Goal: Download file/media

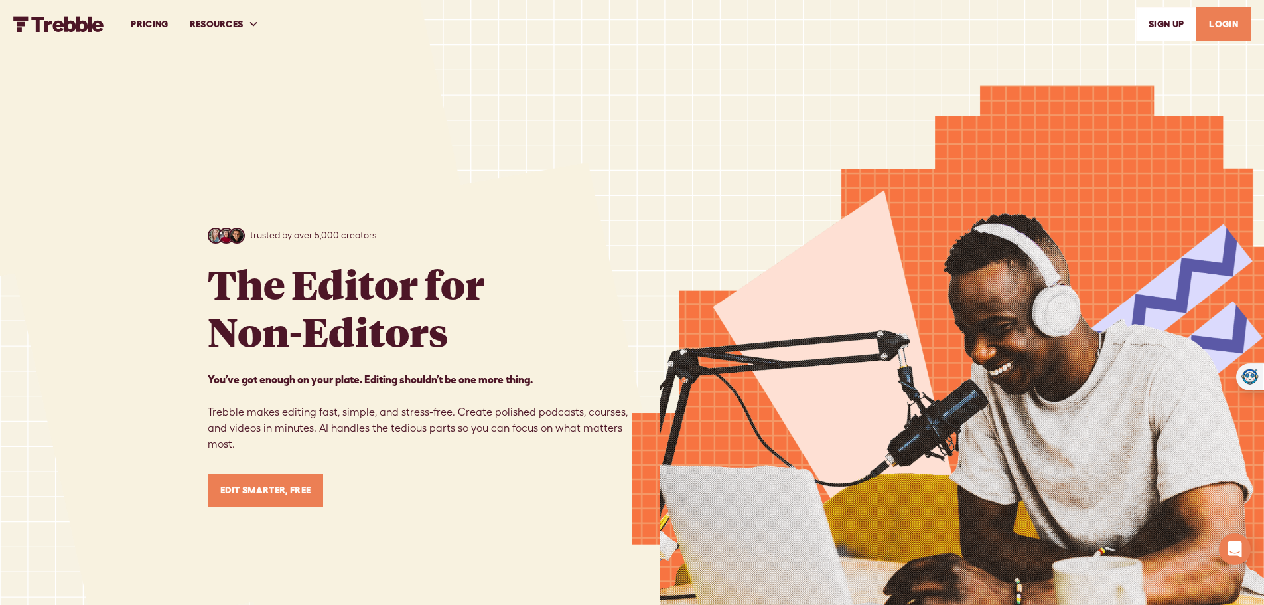
click at [1221, 20] on link "LOGIN" at bounding box center [1224, 24] width 54 height 34
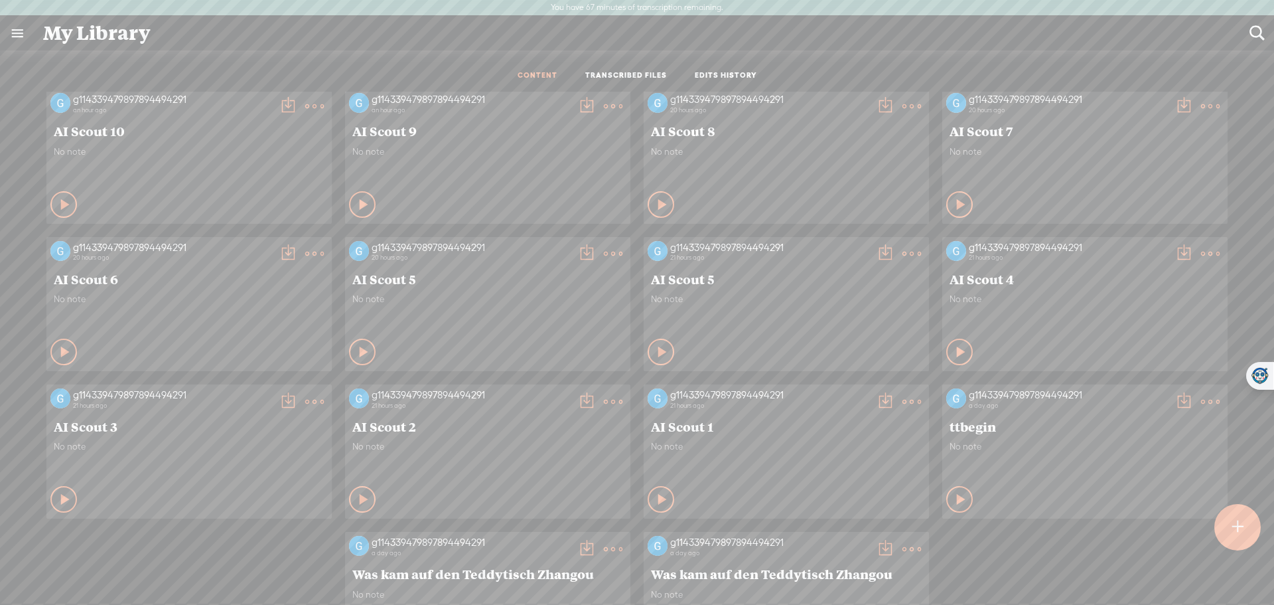
scroll to position [180, 0]
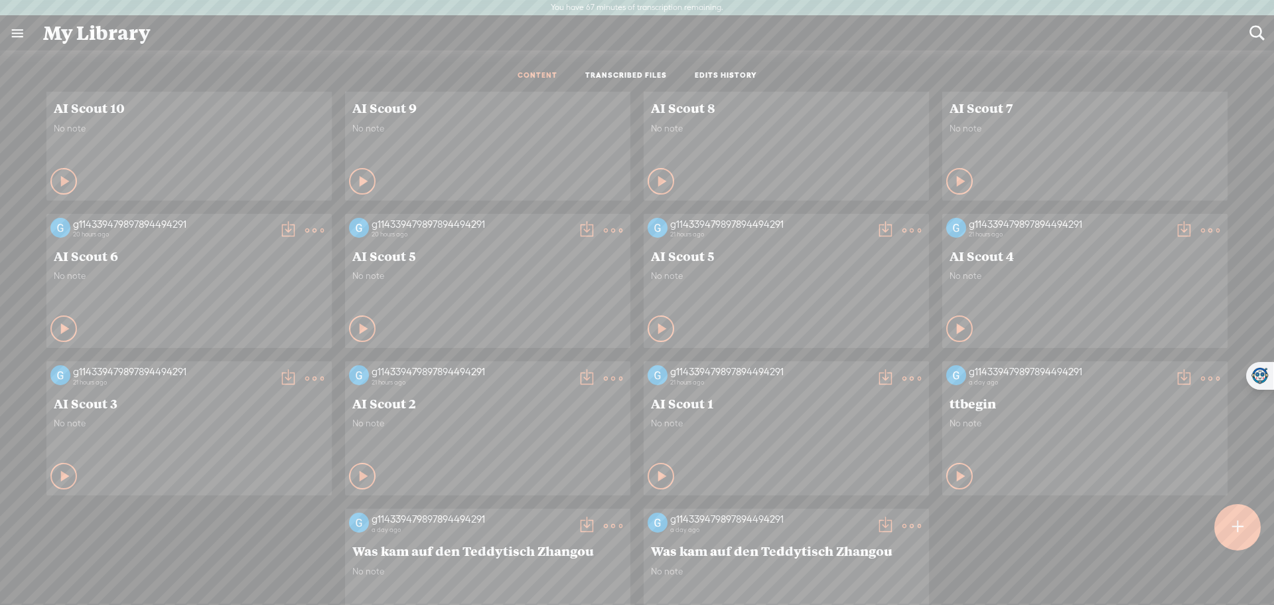
click at [877, 375] on t at bounding box center [885, 378] width 19 height 19
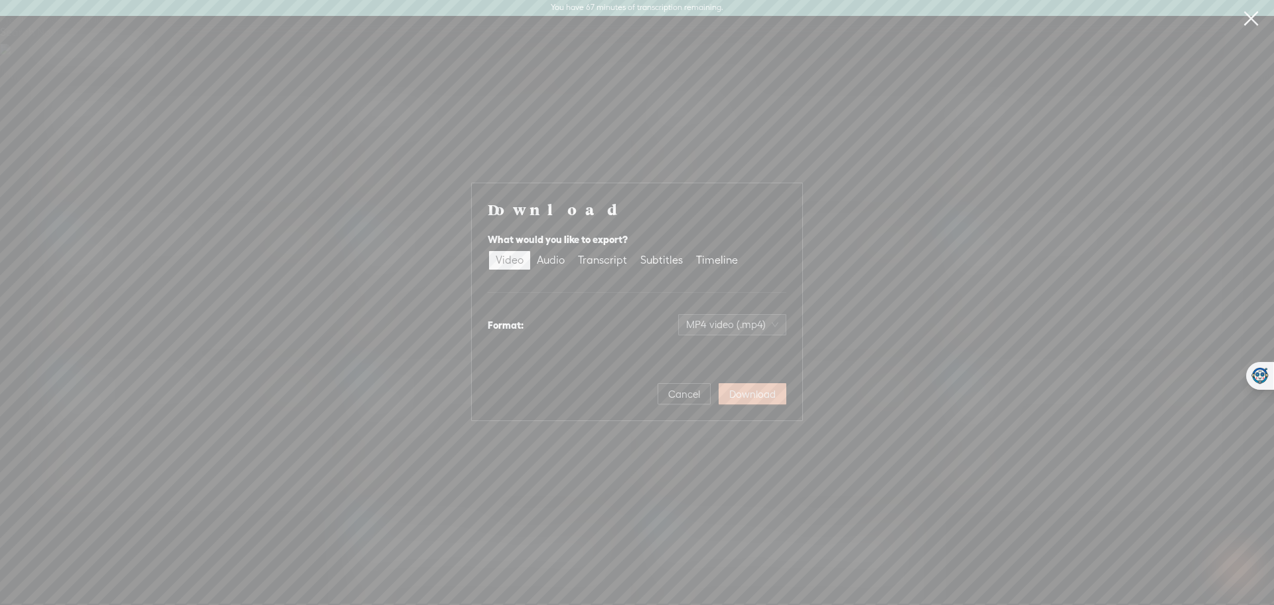
click at [768, 393] on span "Download" at bounding box center [752, 394] width 46 height 13
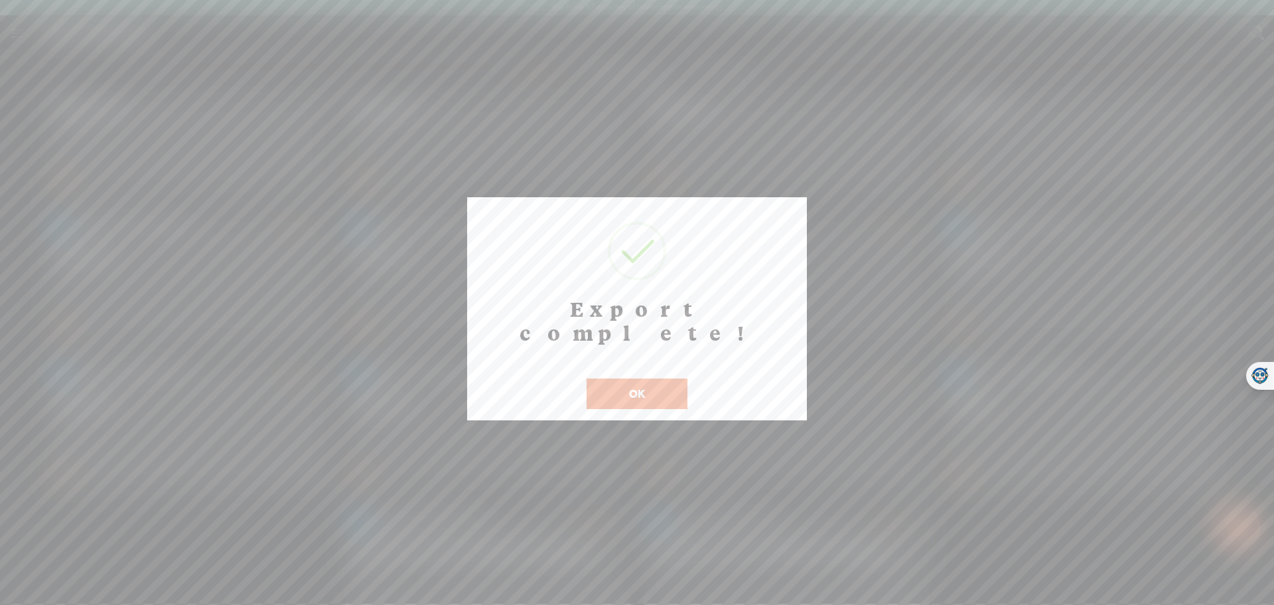
click at [651, 378] on button "OK" at bounding box center [637, 393] width 101 height 31
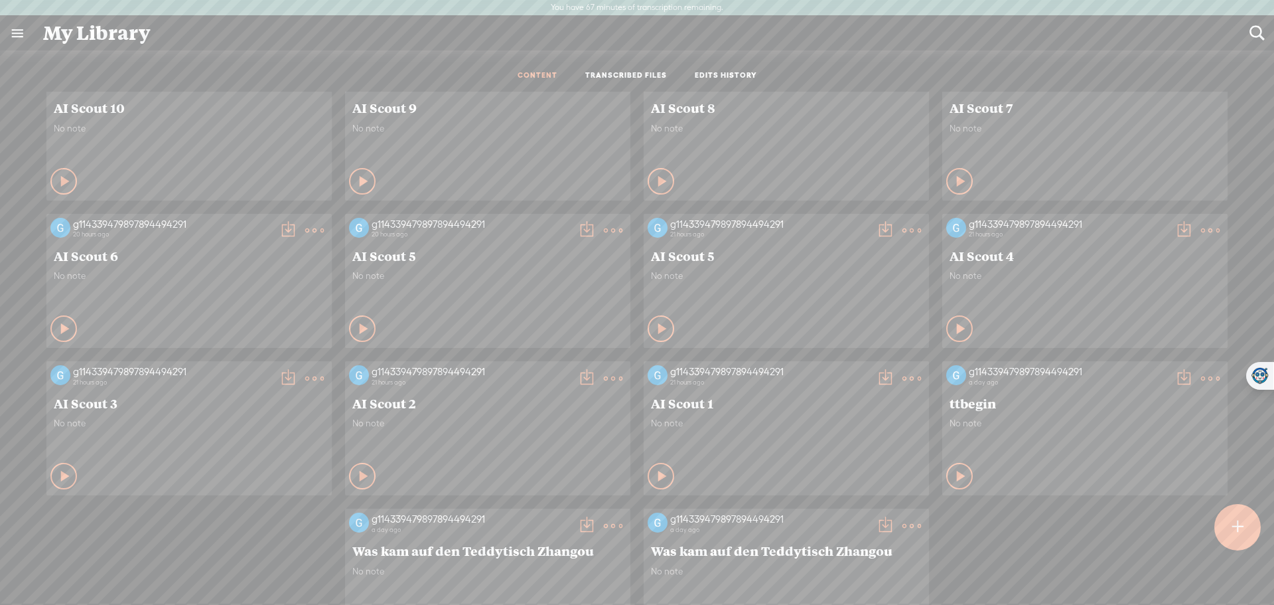
click at [577, 380] on t at bounding box center [586, 378] width 19 height 19
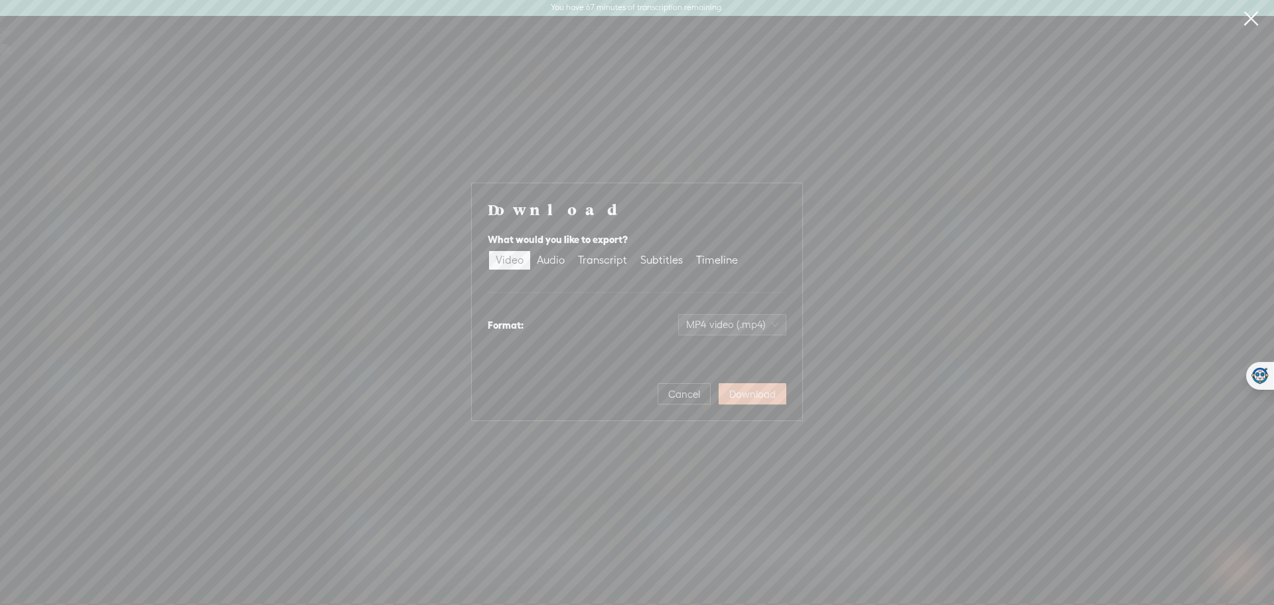
click at [769, 394] on span "Download" at bounding box center [752, 394] width 46 height 13
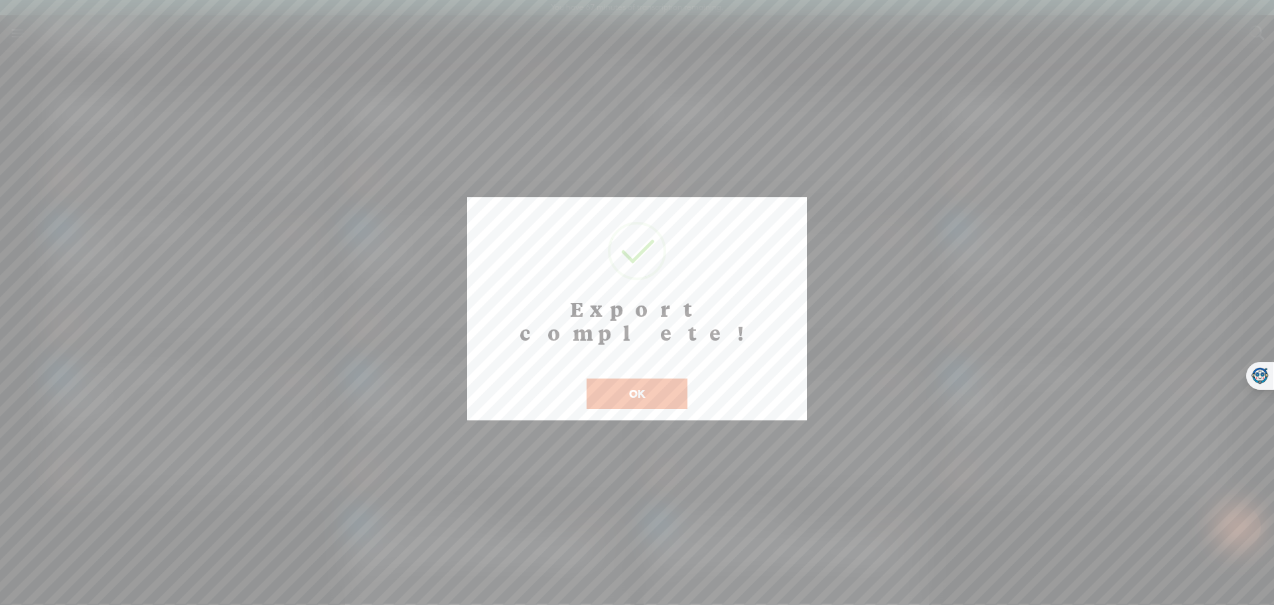
click at [660, 378] on button "OK" at bounding box center [637, 393] width 101 height 31
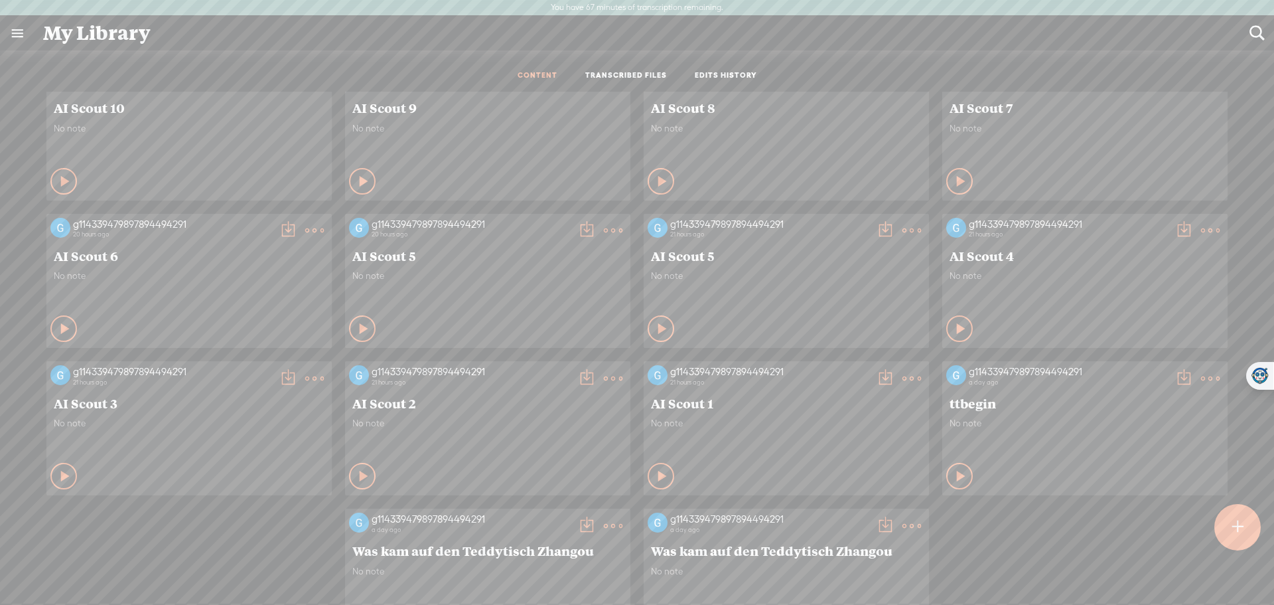
click at [279, 377] on t at bounding box center [288, 378] width 19 height 19
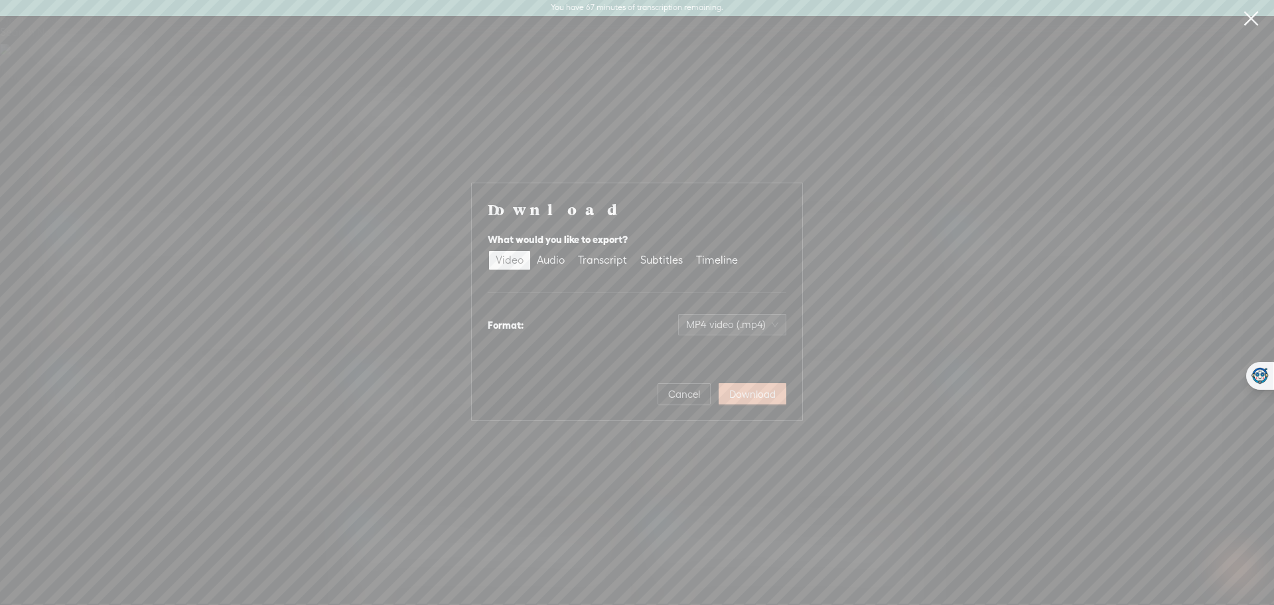
click at [761, 399] on span "Download" at bounding box center [752, 394] width 46 height 13
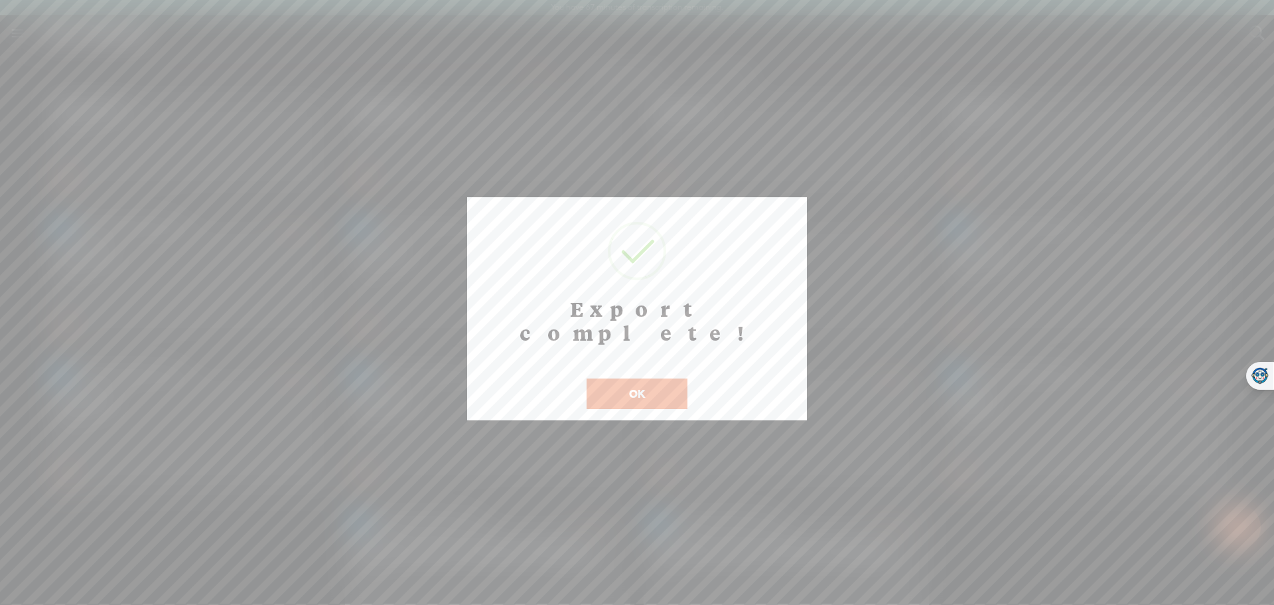
click at [631, 378] on button "OK" at bounding box center [637, 393] width 101 height 31
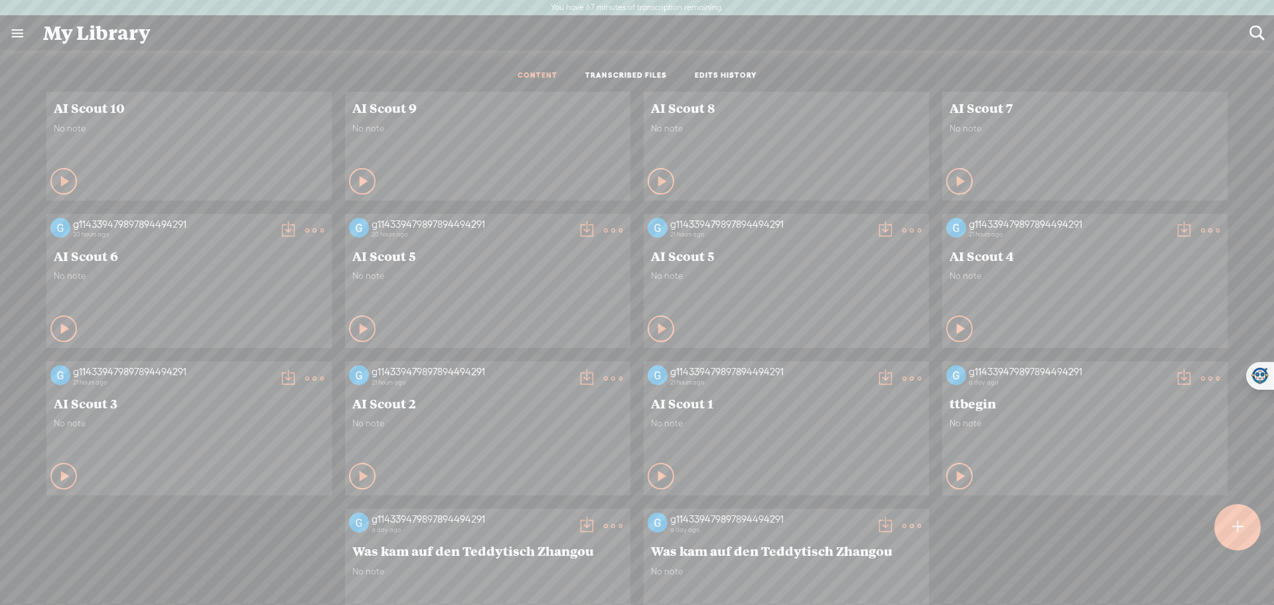
click at [1175, 228] on t at bounding box center [1184, 230] width 19 height 19
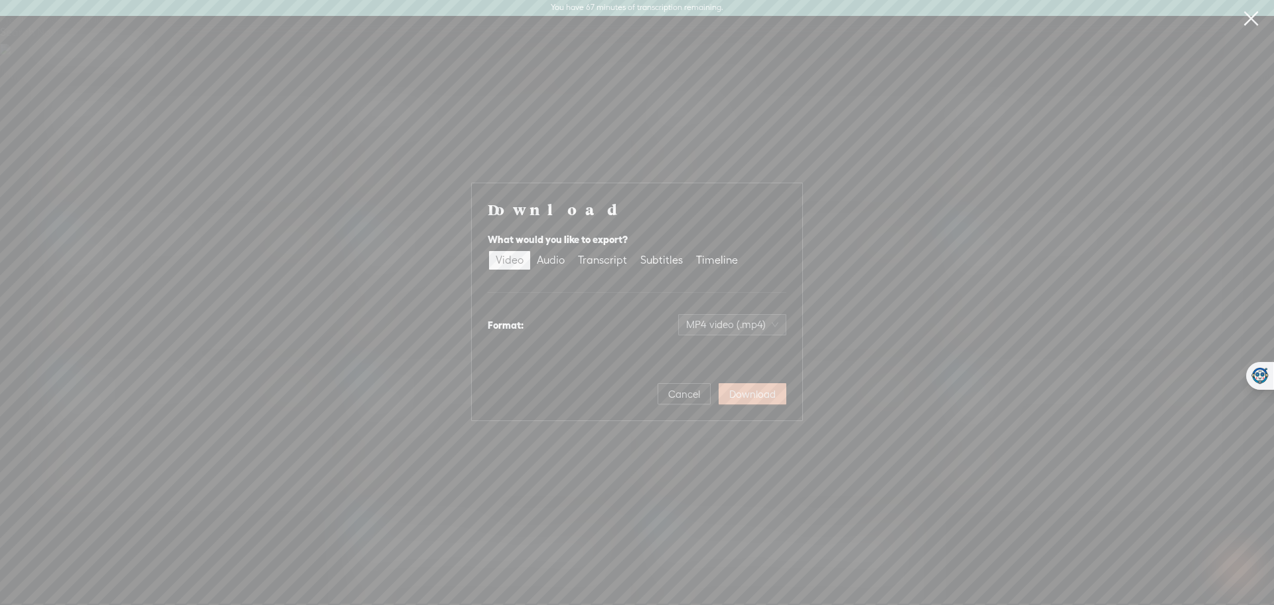
click at [762, 398] on span "Download" at bounding box center [752, 394] width 46 height 13
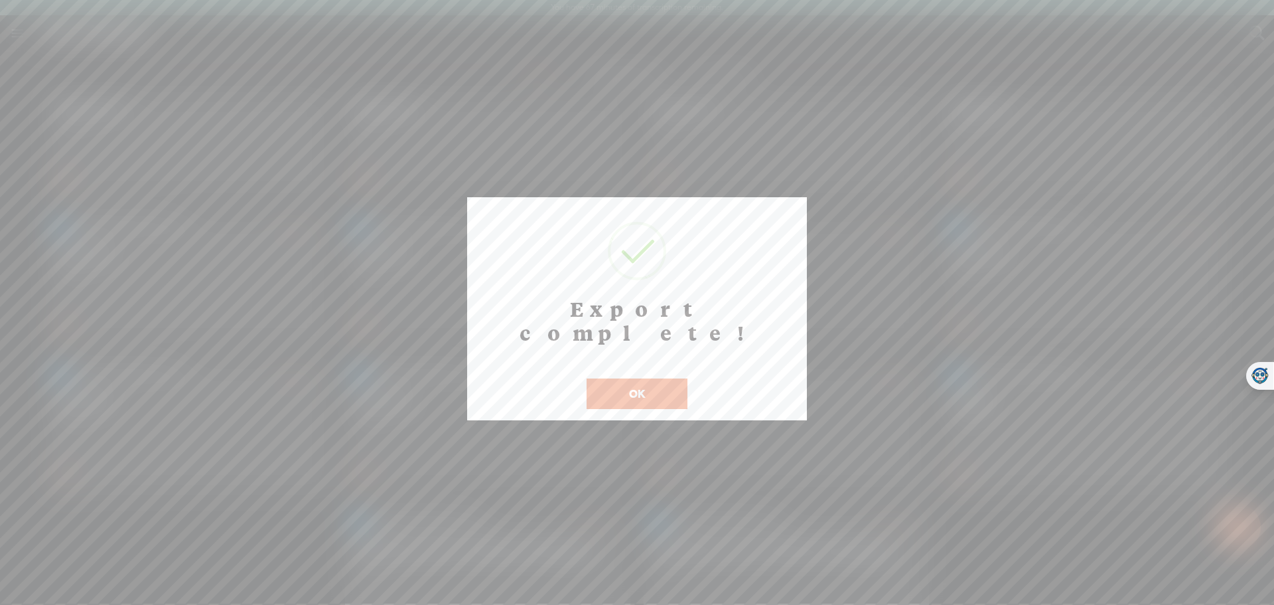
drag, startPoint x: 641, startPoint y: 367, endPoint x: 650, endPoint y: 370, distance: 9.2
click at [640, 378] on button "OK" at bounding box center [637, 393] width 101 height 31
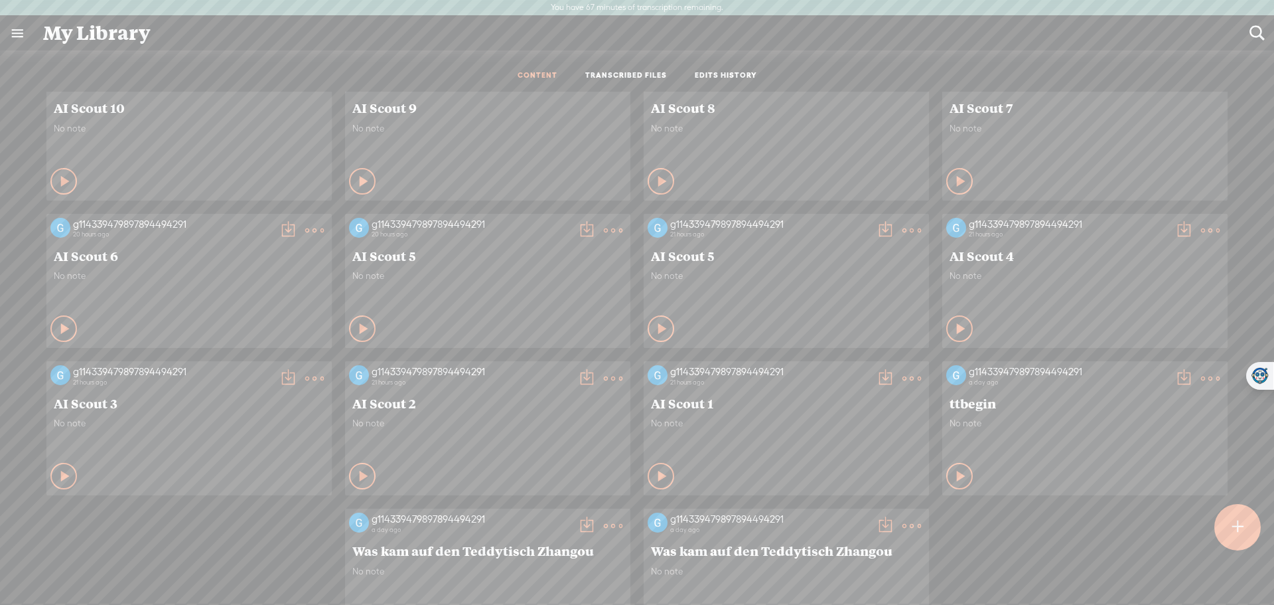
click at [876, 223] on t at bounding box center [885, 230] width 19 height 19
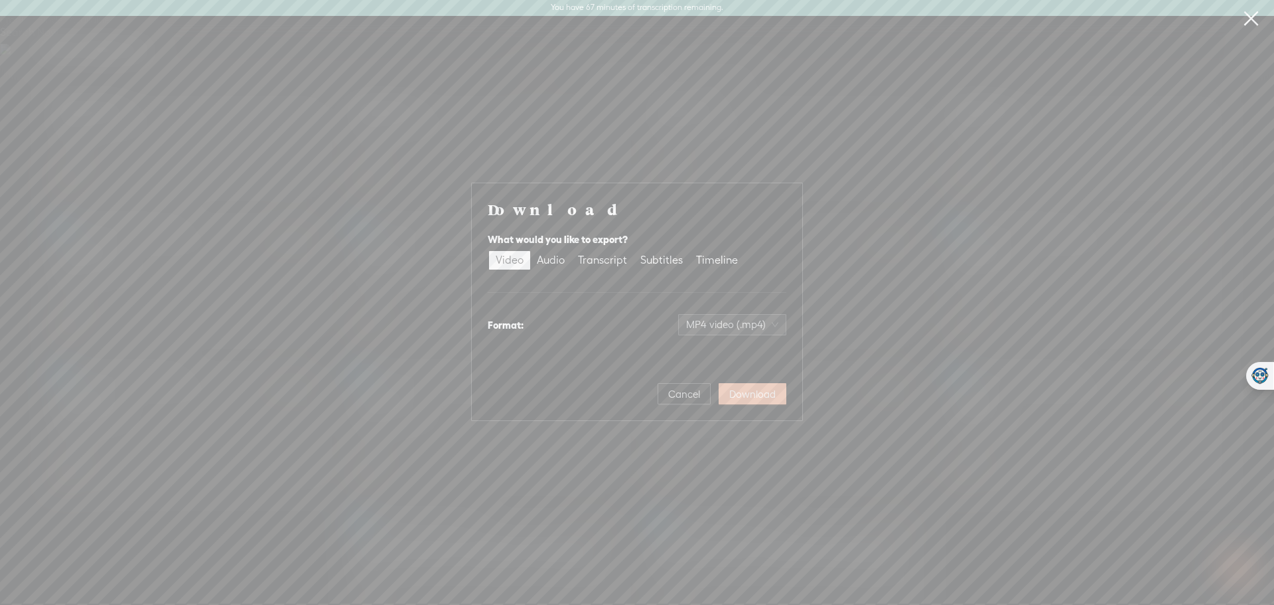
click at [737, 390] on span "Download" at bounding box center [752, 394] width 46 height 13
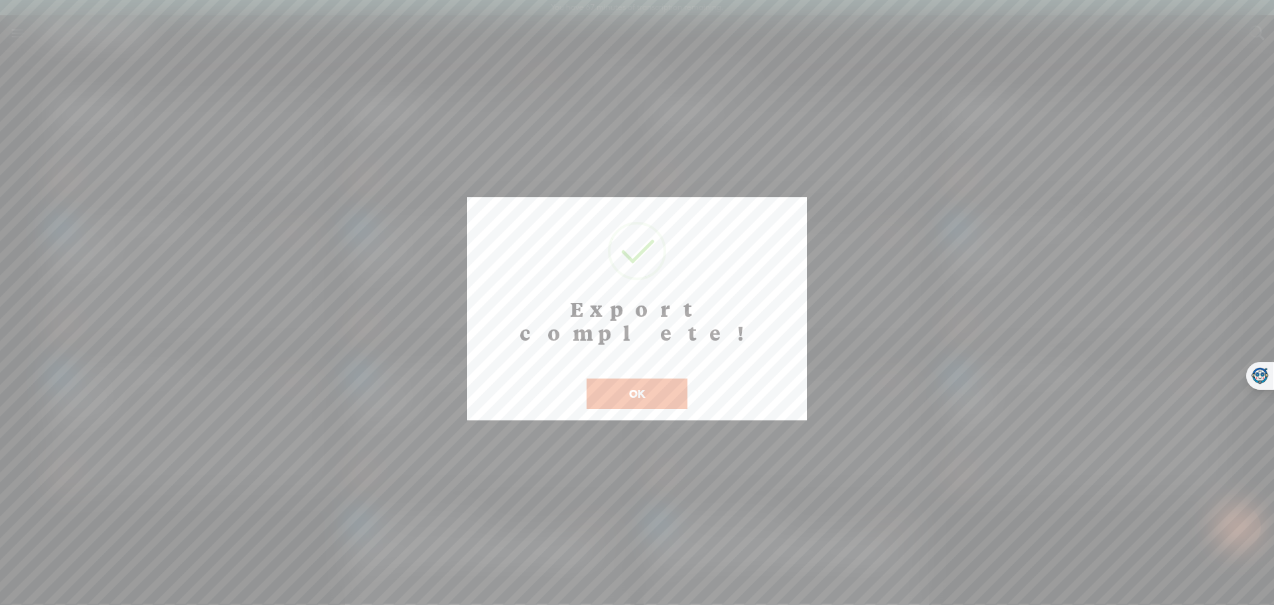
click at [667, 378] on button "OK" at bounding box center [637, 393] width 101 height 31
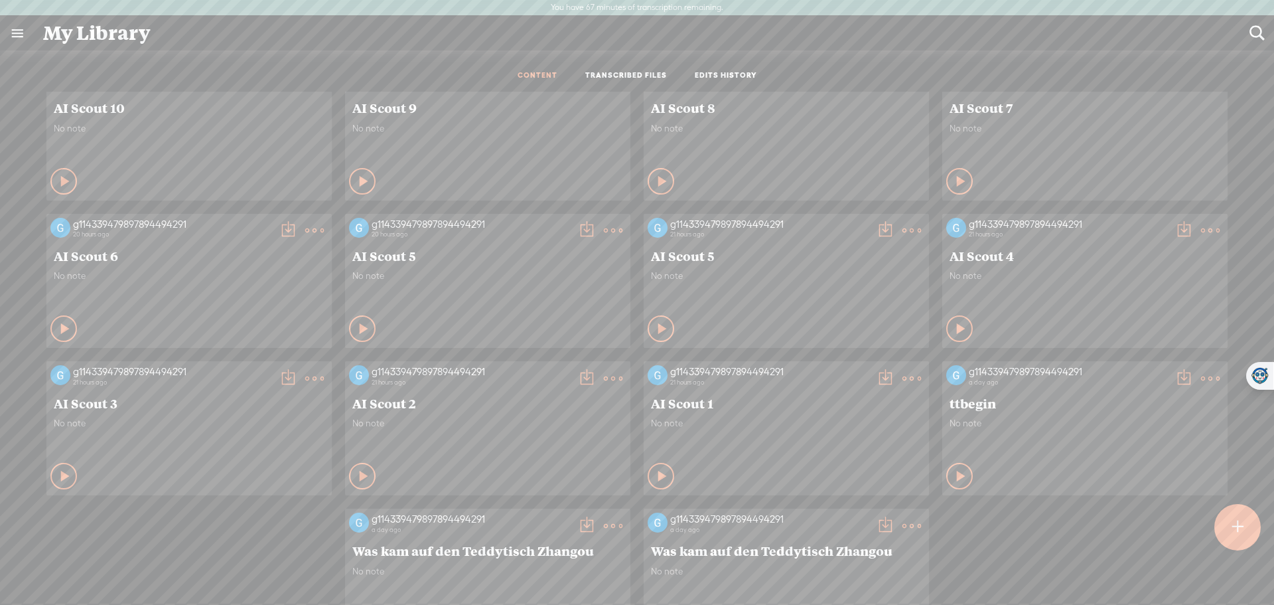
click at [577, 228] on t at bounding box center [586, 230] width 19 height 19
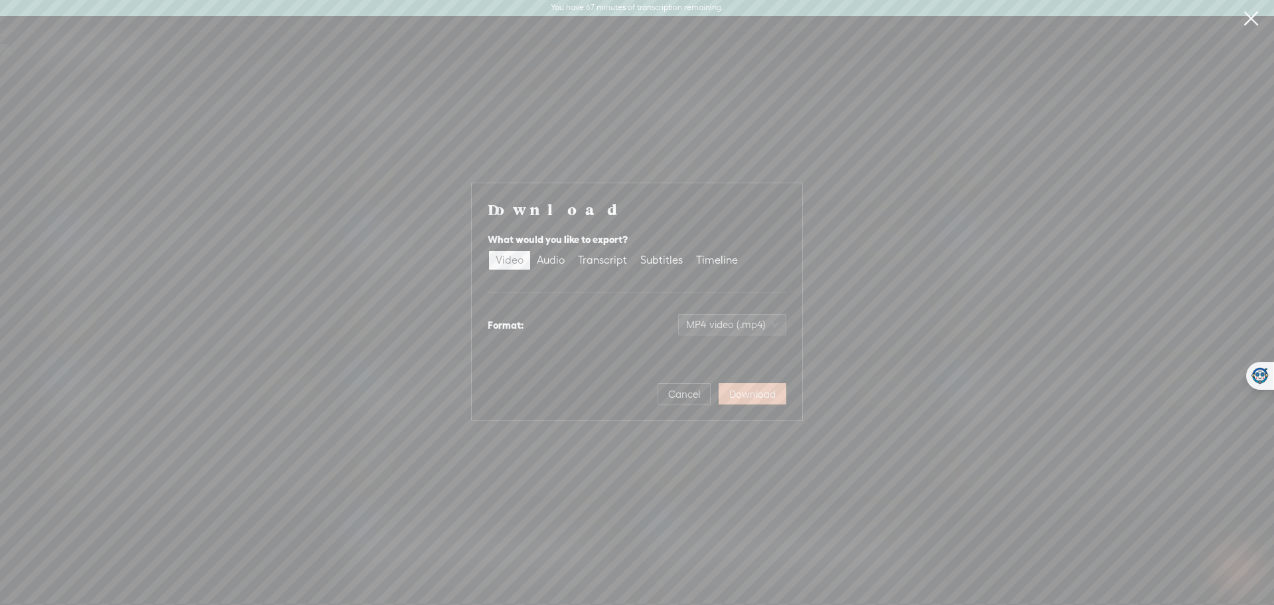
click at [764, 391] on span "Download" at bounding box center [752, 394] width 46 height 13
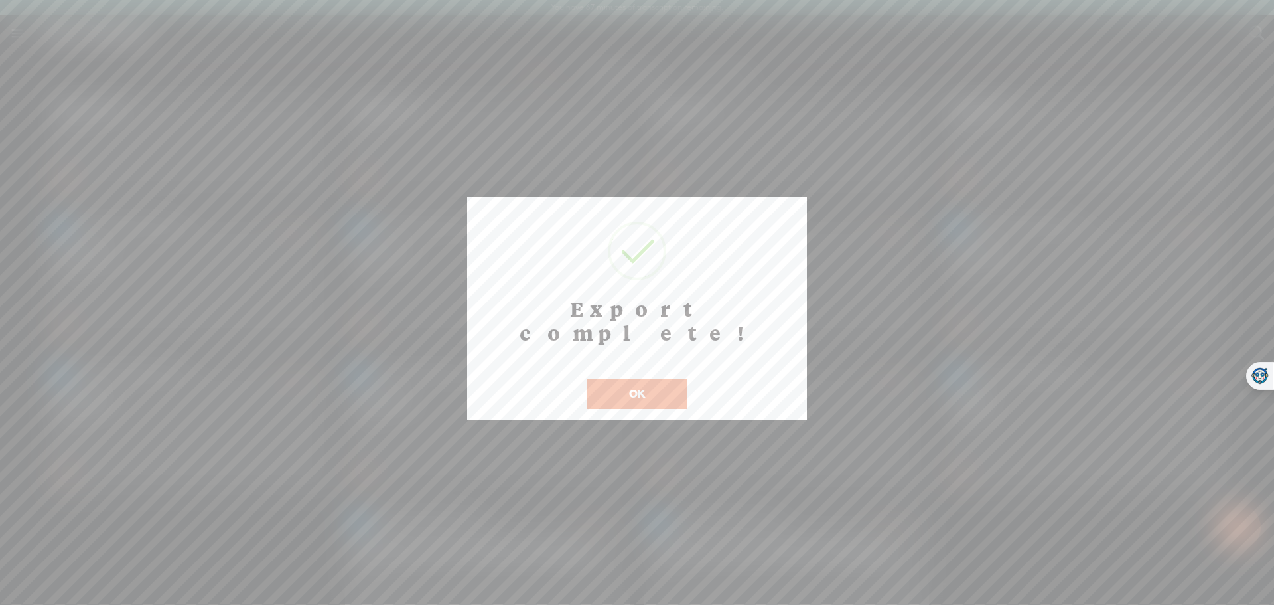
click at [632, 378] on button "OK" at bounding box center [637, 393] width 101 height 31
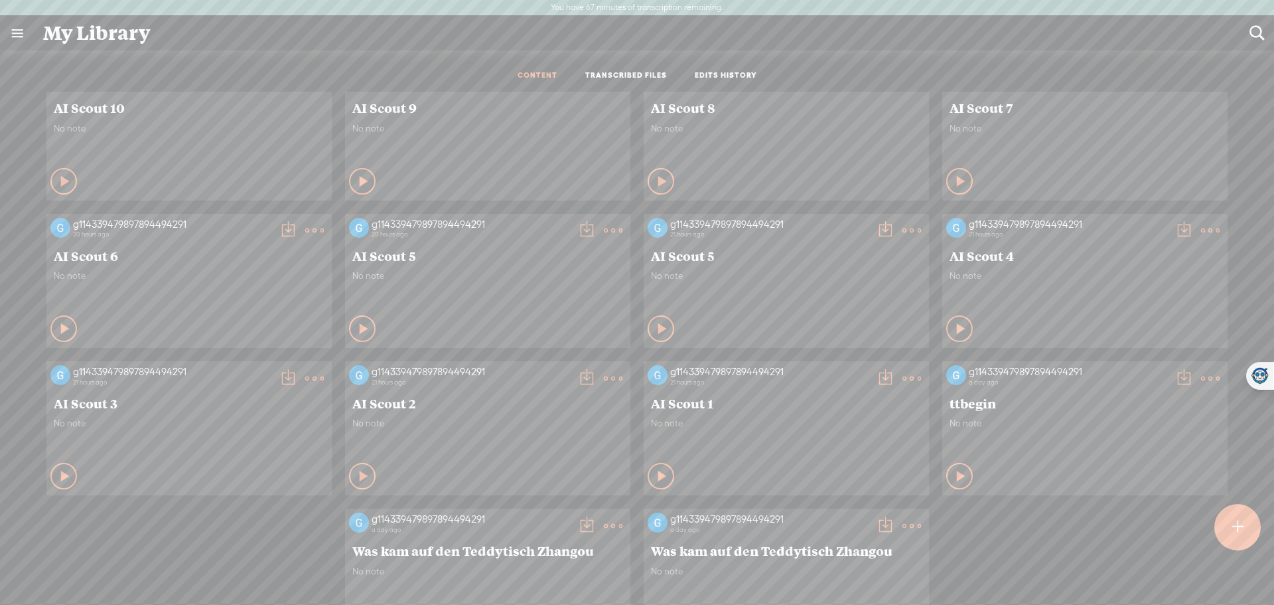
click at [279, 232] on t at bounding box center [288, 230] width 19 height 19
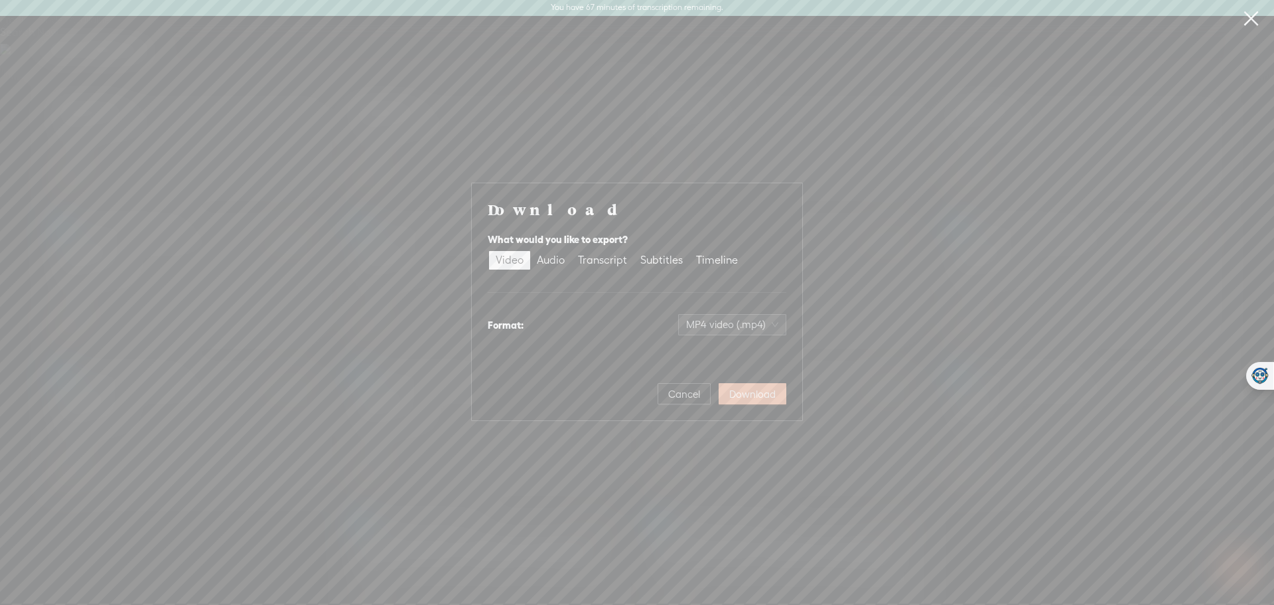
click at [772, 391] on span "Download" at bounding box center [752, 394] width 46 height 13
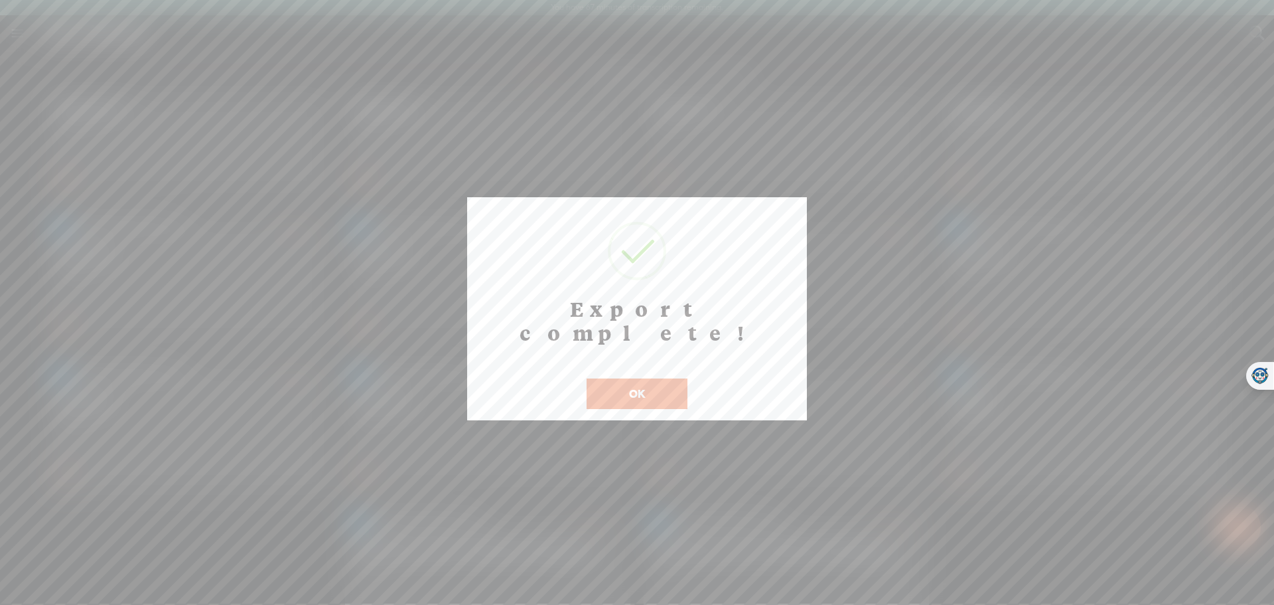
click at [677, 378] on button "OK" at bounding box center [637, 393] width 101 height 31
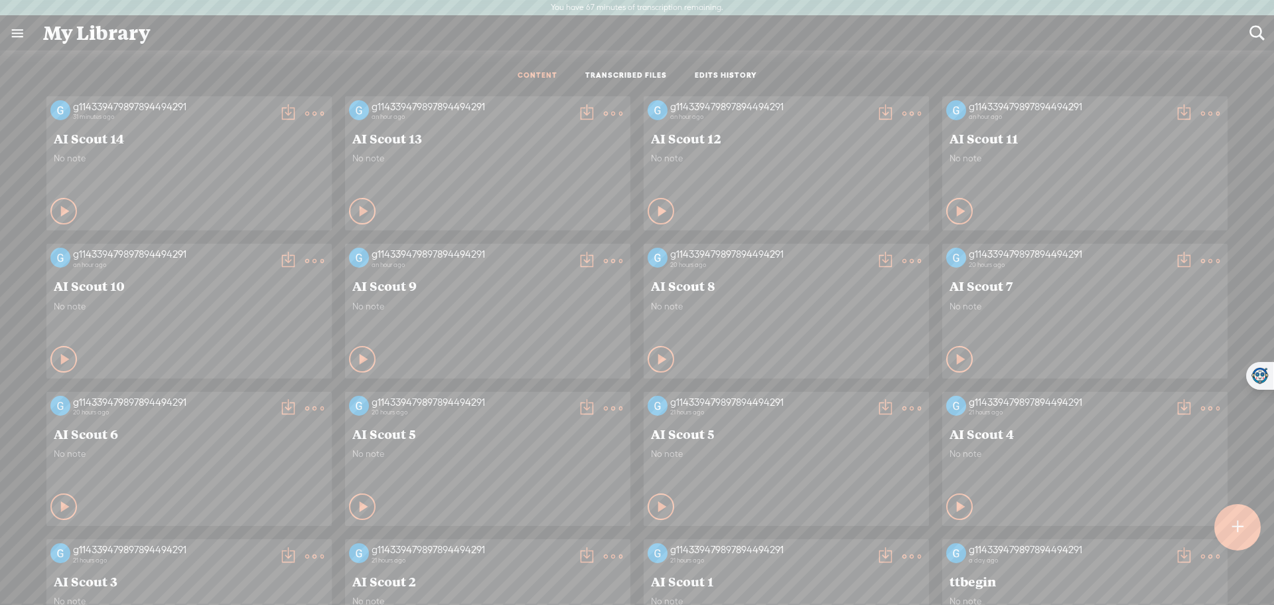
scroll to position [0, 0]
click at [1175, 260] on t at bounding box center [1184, 263] width 19 height 19
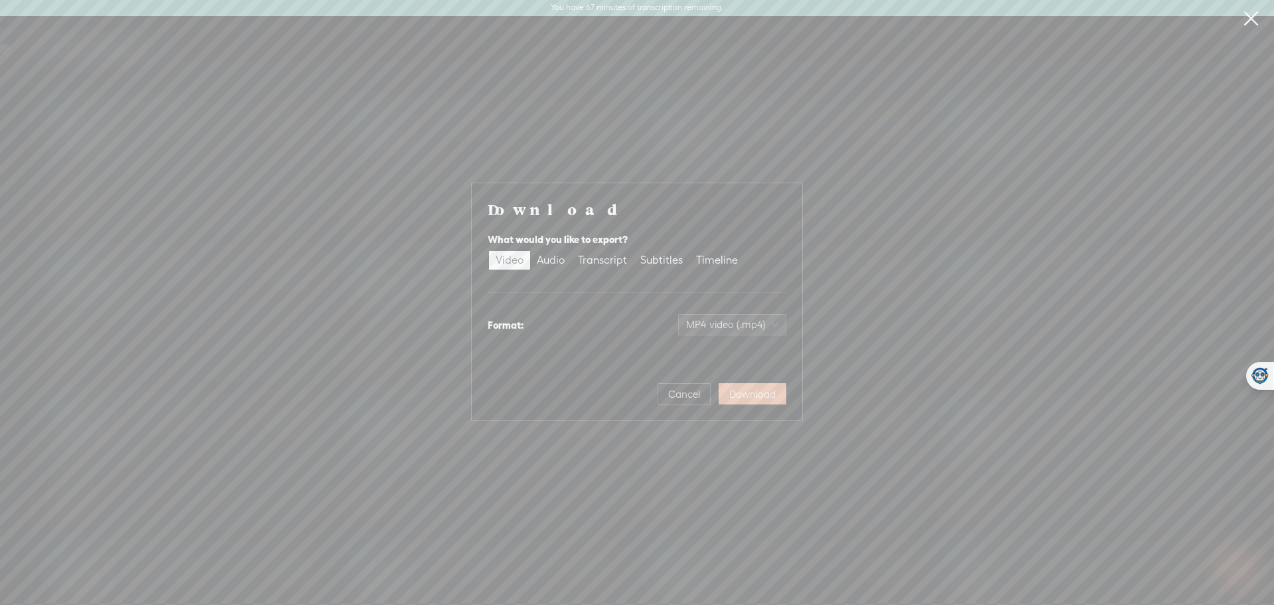
click at [769, 386] on button "Download" at bounding box center [753, 393] width 68 height 21
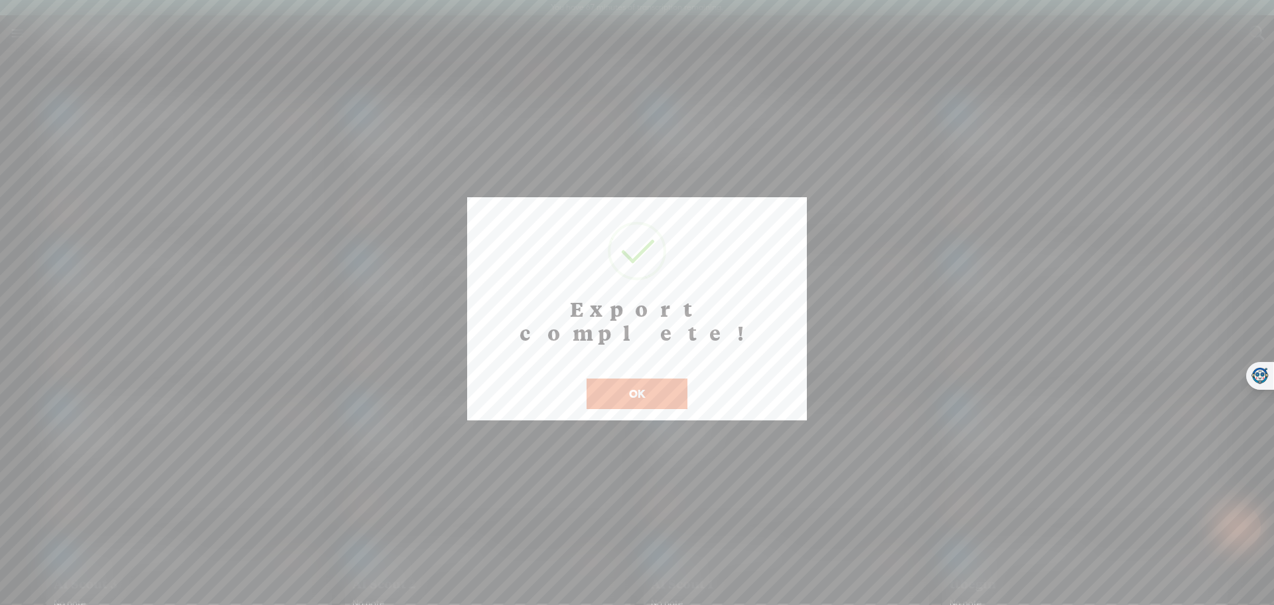
click at [633, 378] on button "OK" at bounding box center [637, 393] width 101 height 31
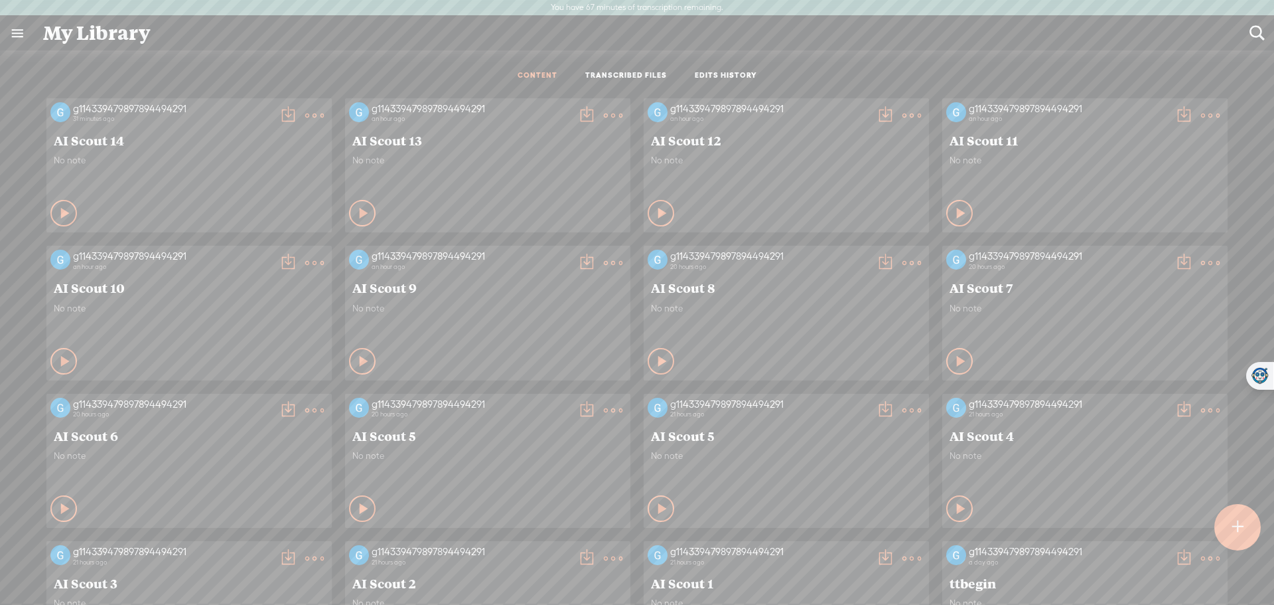
click at [876, 262] on t at bounding box center [885, 263] width 19 height 19
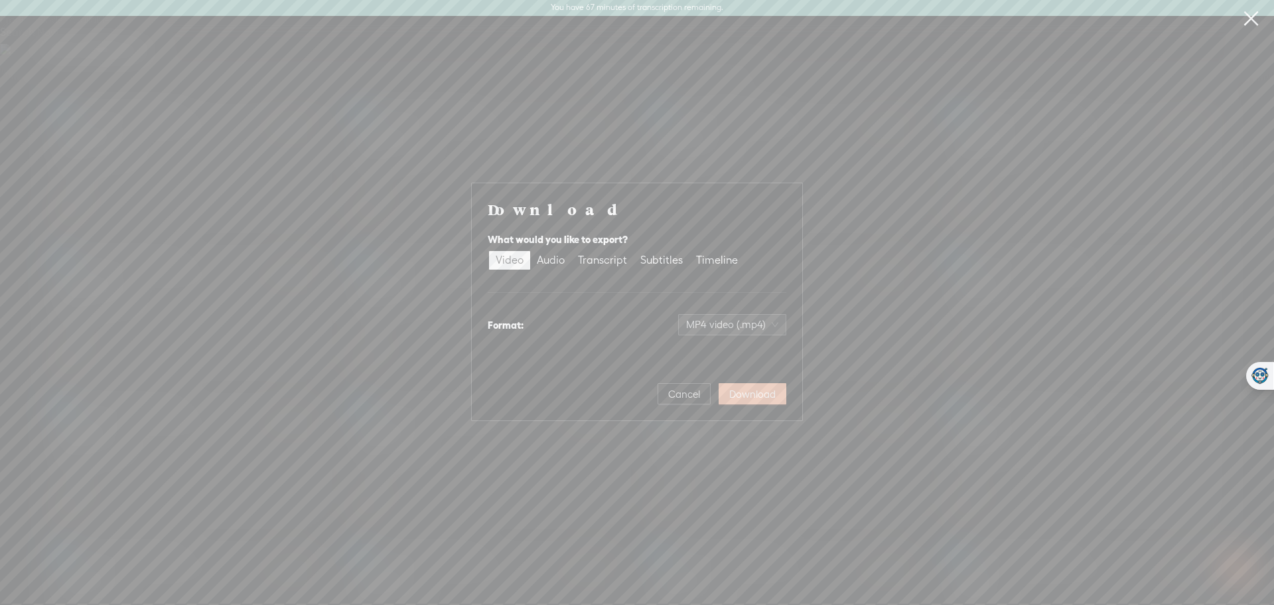
click at [763, 388] on span "Download" at bounding box center [752, 394] width 46 height 13
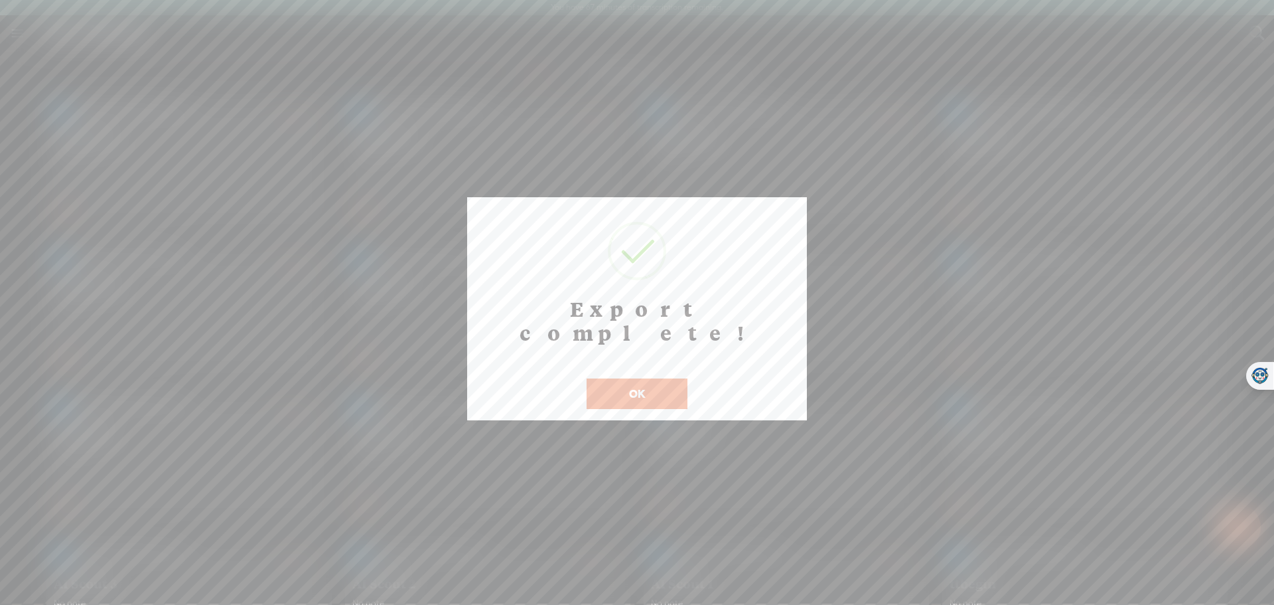
click at [658, 378] on button "OK" at bounding box center [637, 393] width 101 height 31
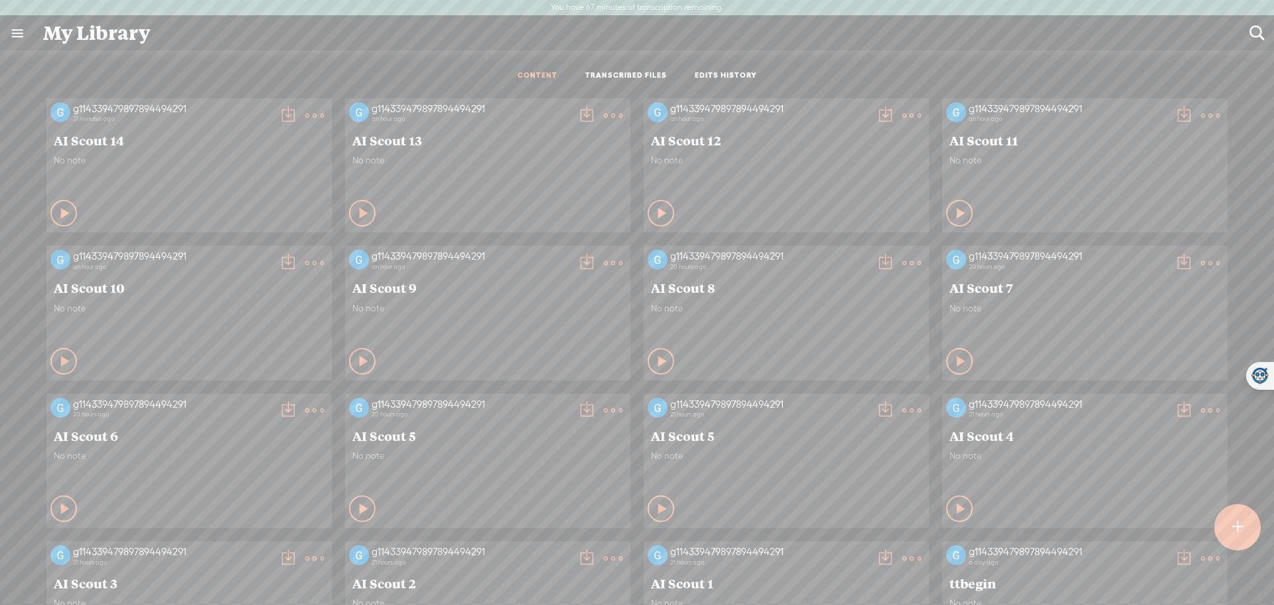
click at [577, 264] on t at bounding box center [586, 263] width 19 height 19
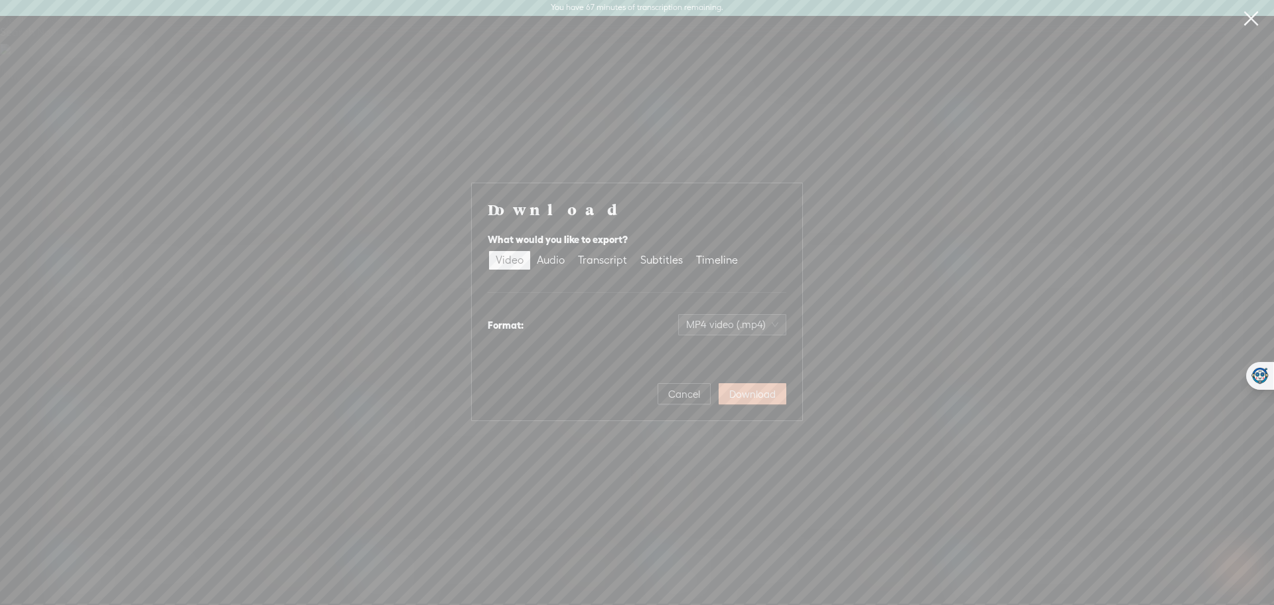
click at [755, 386] on button "Download" at bounding box center [753, 393] width 68 height 21
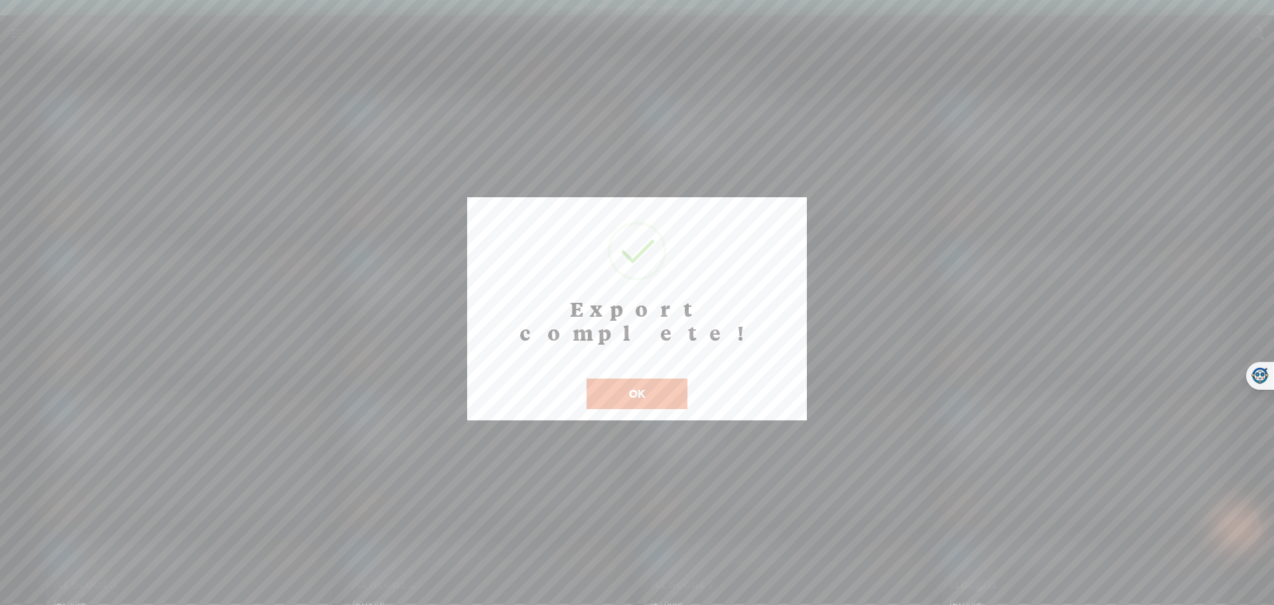
click at [676, 378] on button "OK" at bounding box center [637, 393] width 101 height 31
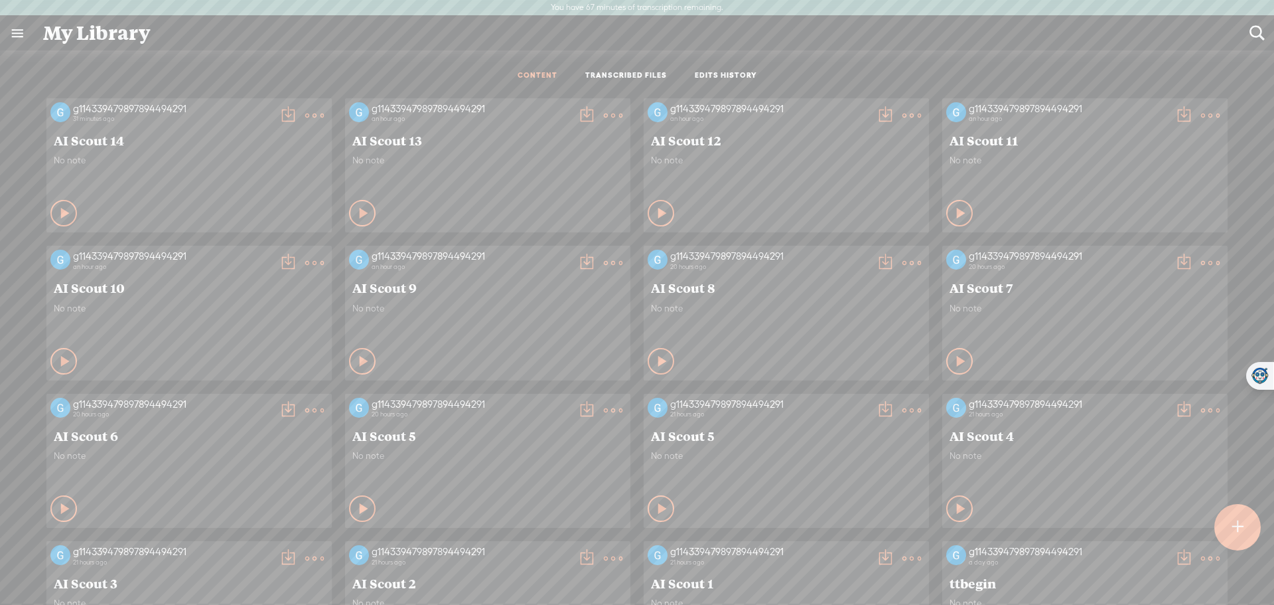
click at [279, 264] on t at bounding box center [288, 263] width 19 height 19
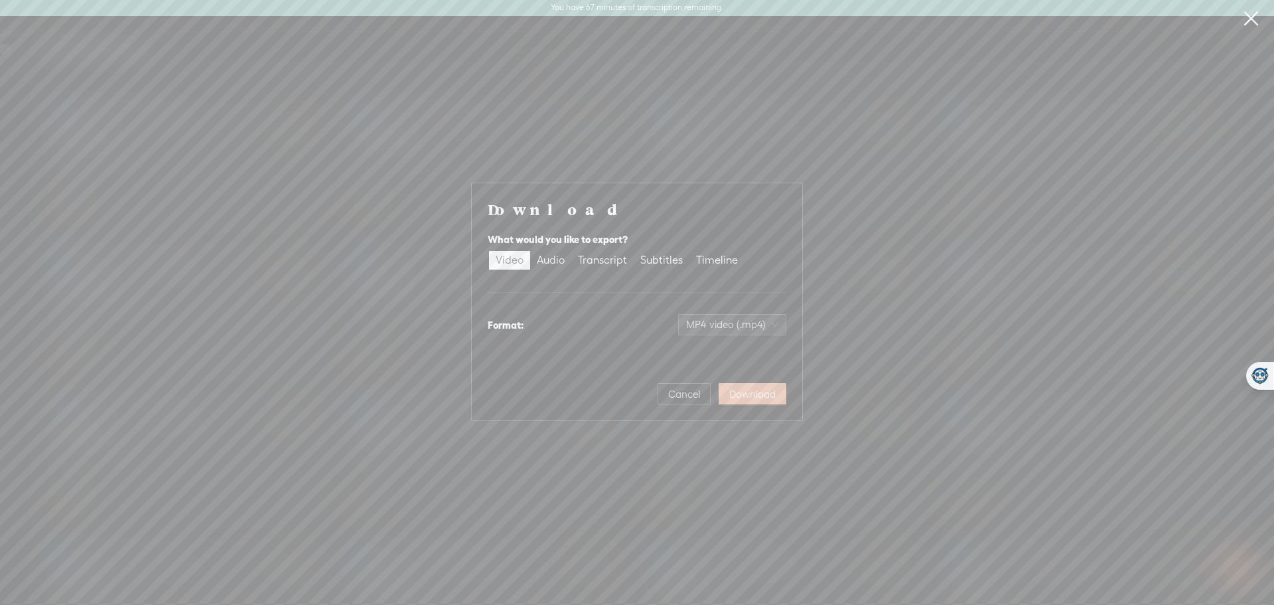
click at [766, 392] on span "Download" at bounding box center [752, 394] width 46 height 13
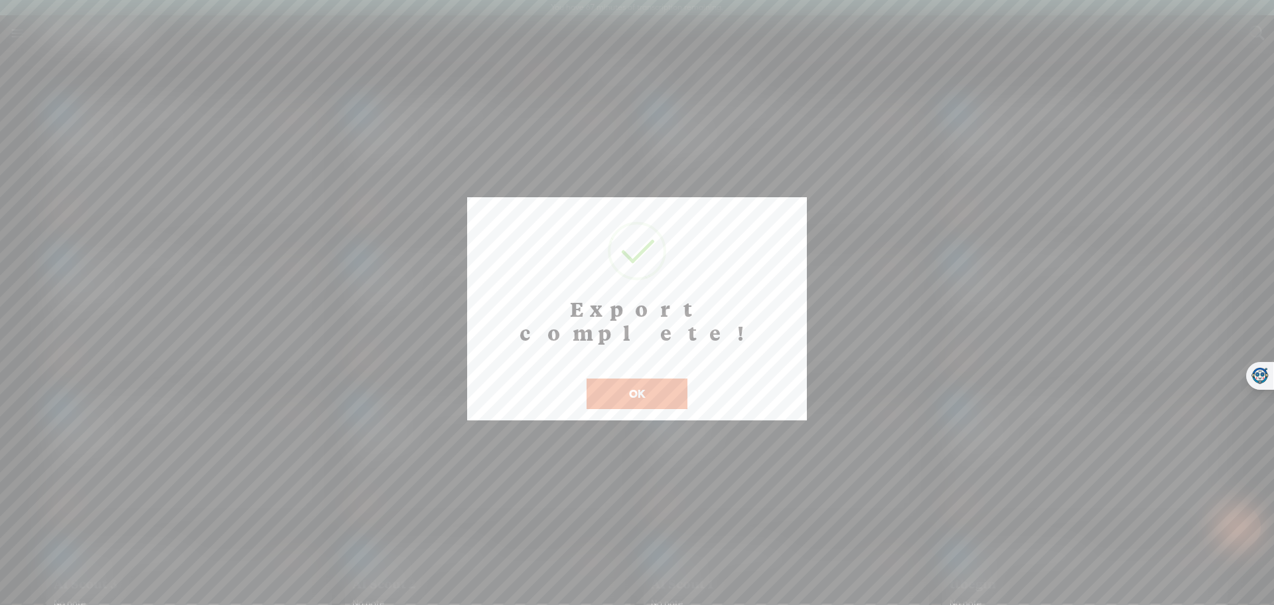
click at [648, 378] on button "OK" at bounding box center [637, 393] width 101 height 31
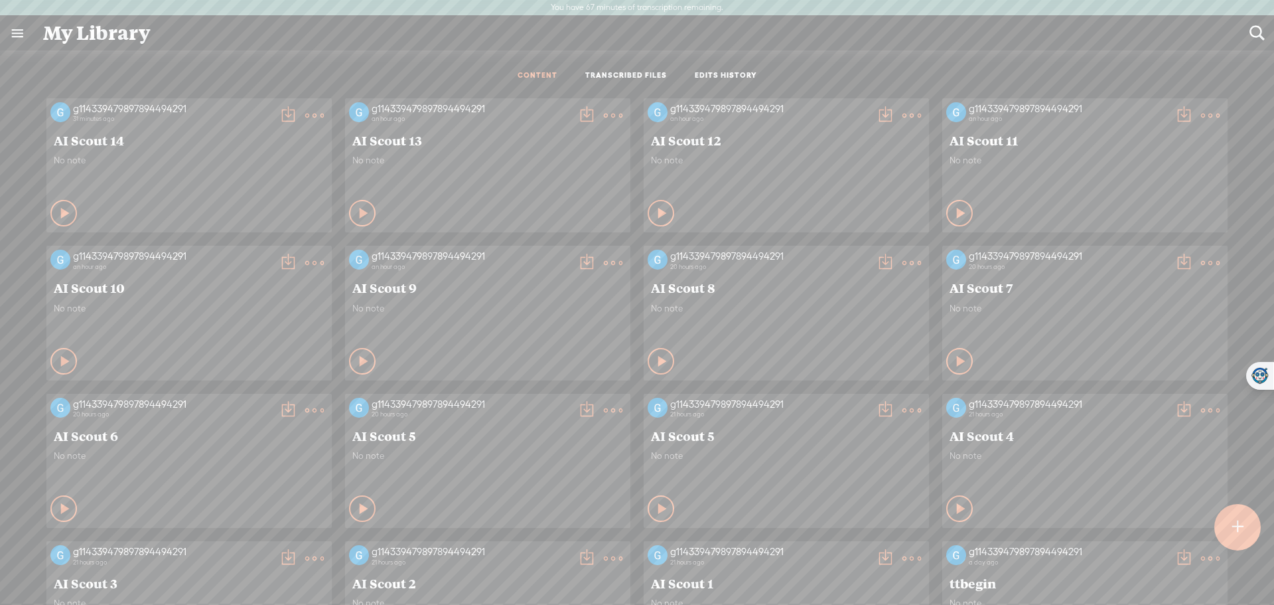
click at [1175, 113] on t at bounding box center [1184, 115] width 19 height 19
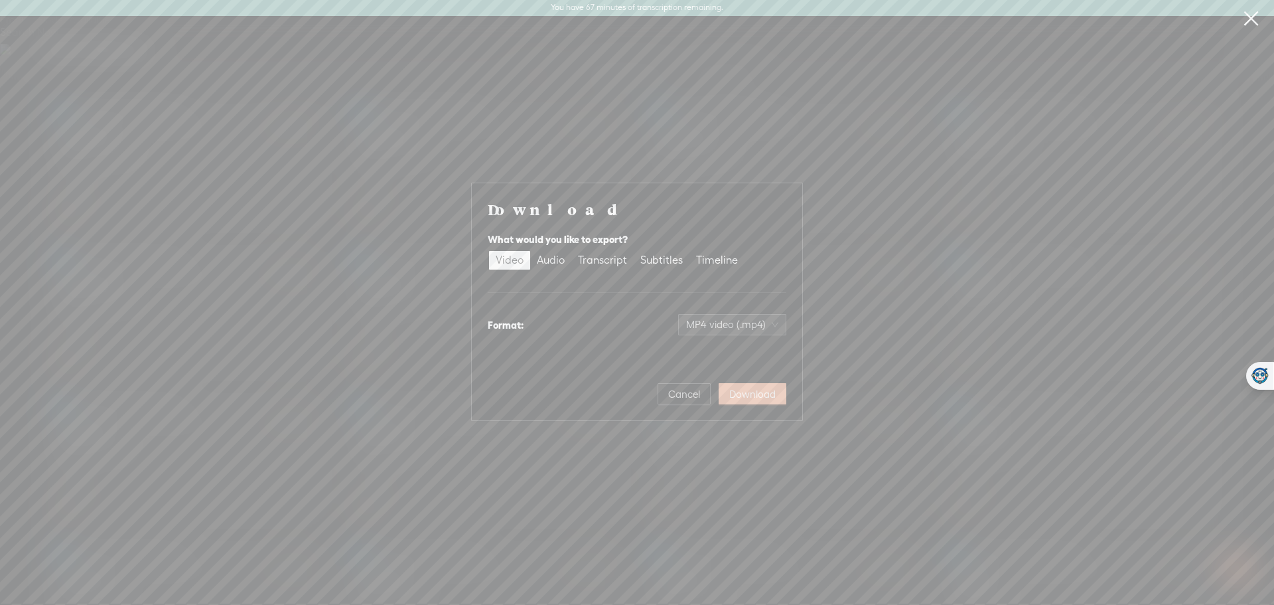
click at [767, 392] on span "Download" at bounding box center [752, 394] width 46 height 13
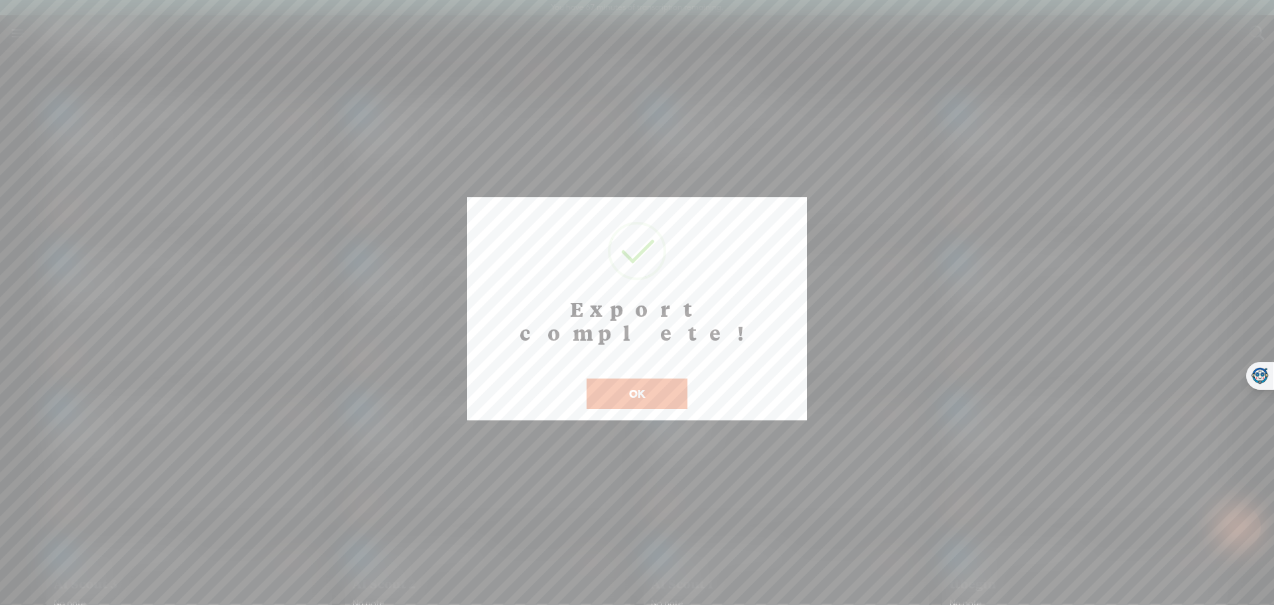
click at [652, 378] on button "OK" at bounding box center [637, 393] width 101 height 31
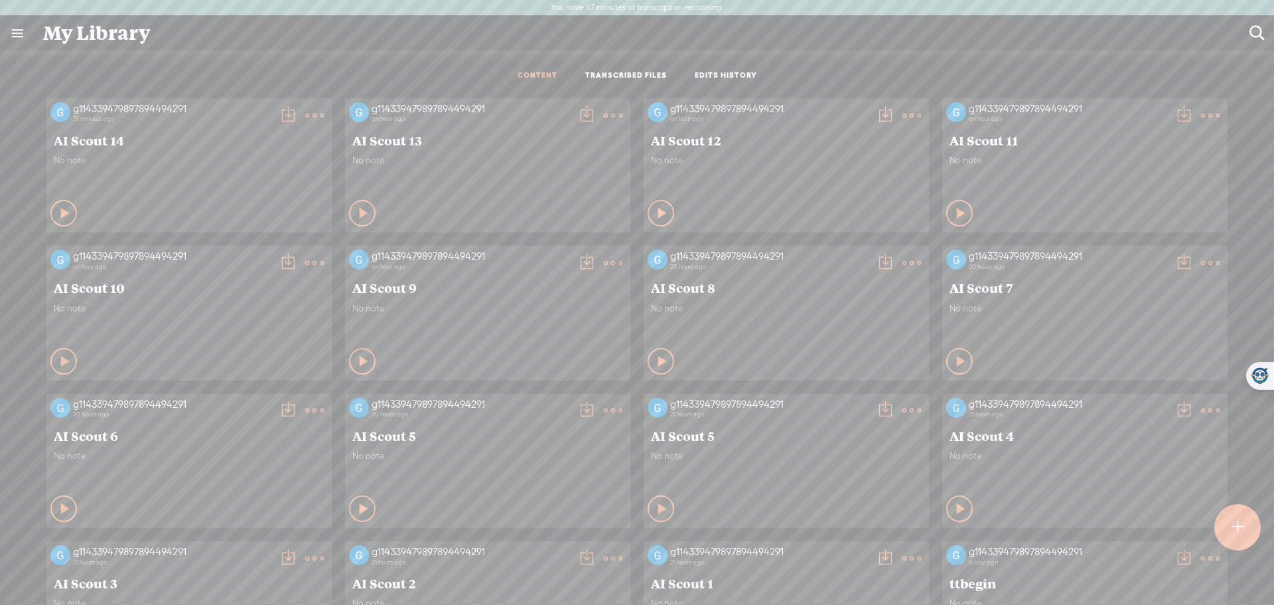
click at [876, 119] on t at bounding box center [885, 115] width 19 height 19
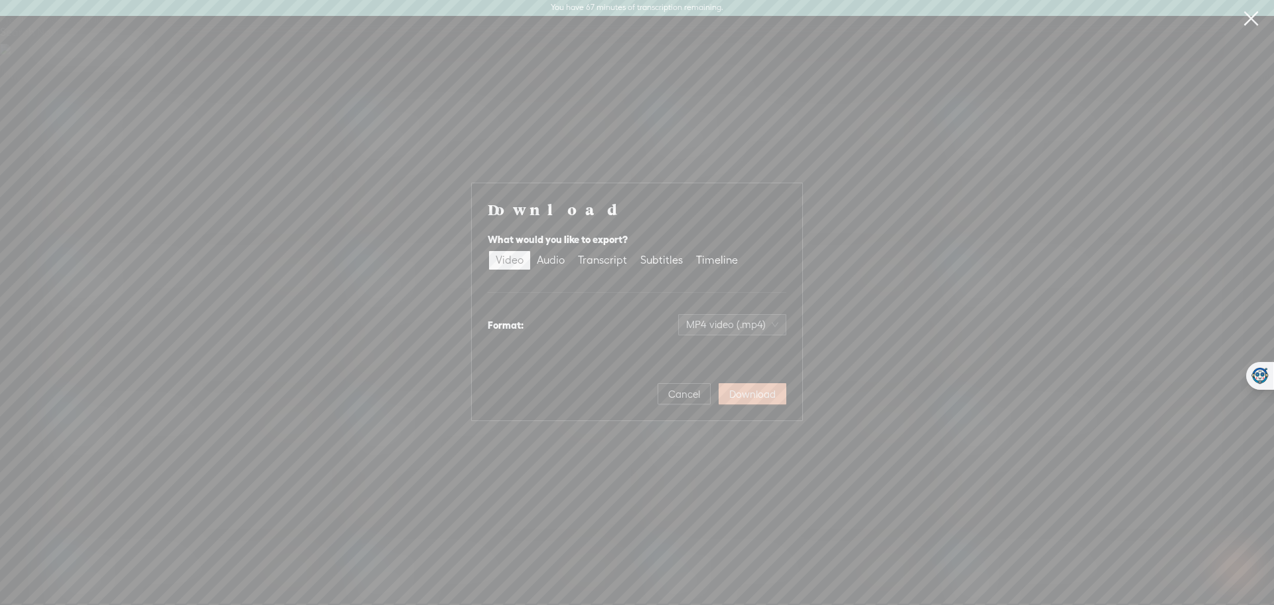
click at [745, 394] on span "Download" at bounding box center [752, 394] width 46 height 13
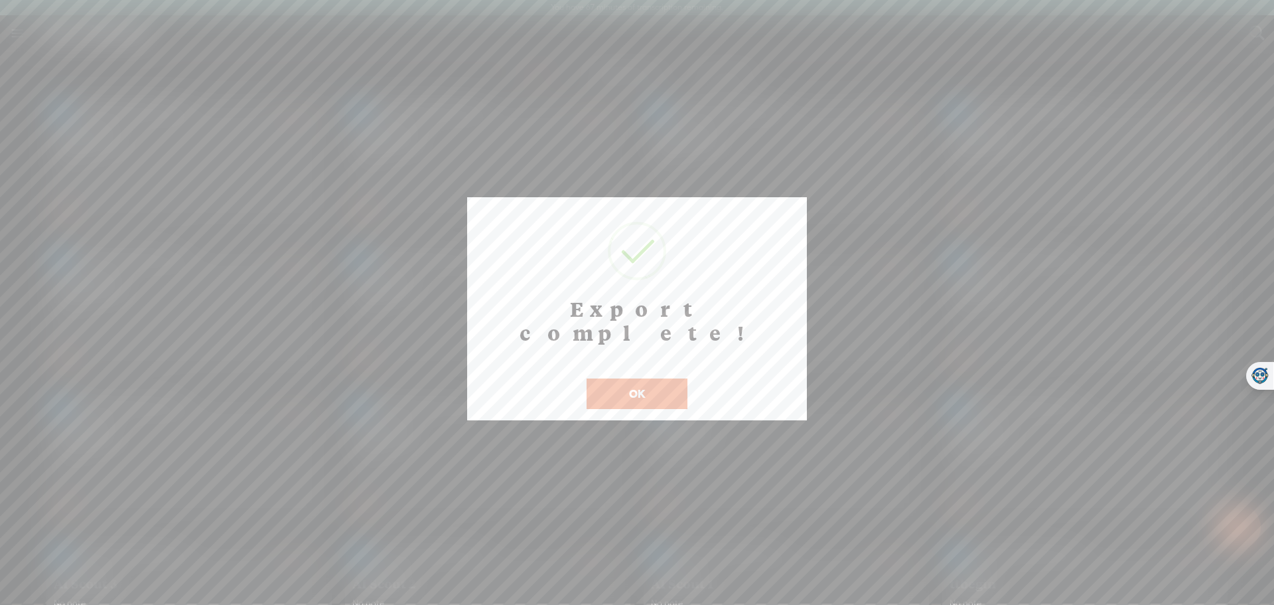
click at [654, 378] on button "OK" at bounding box center [637, 393] width 101 height 31
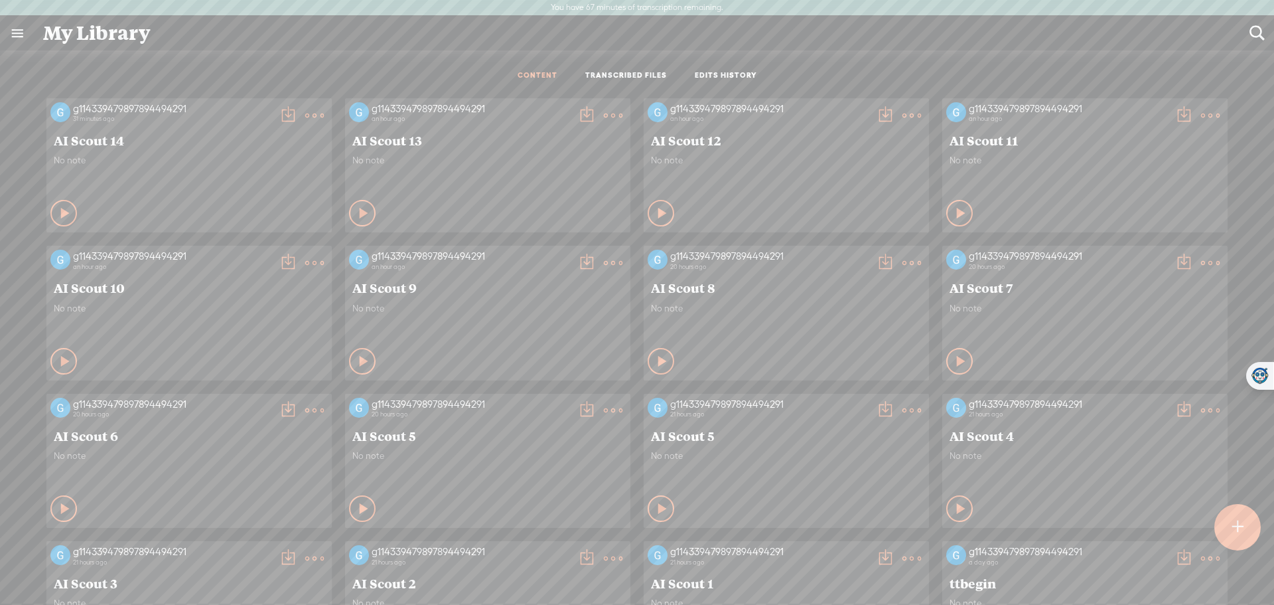
click at [577, 117] on t at bounding box center [586, 115] width 19 height 19
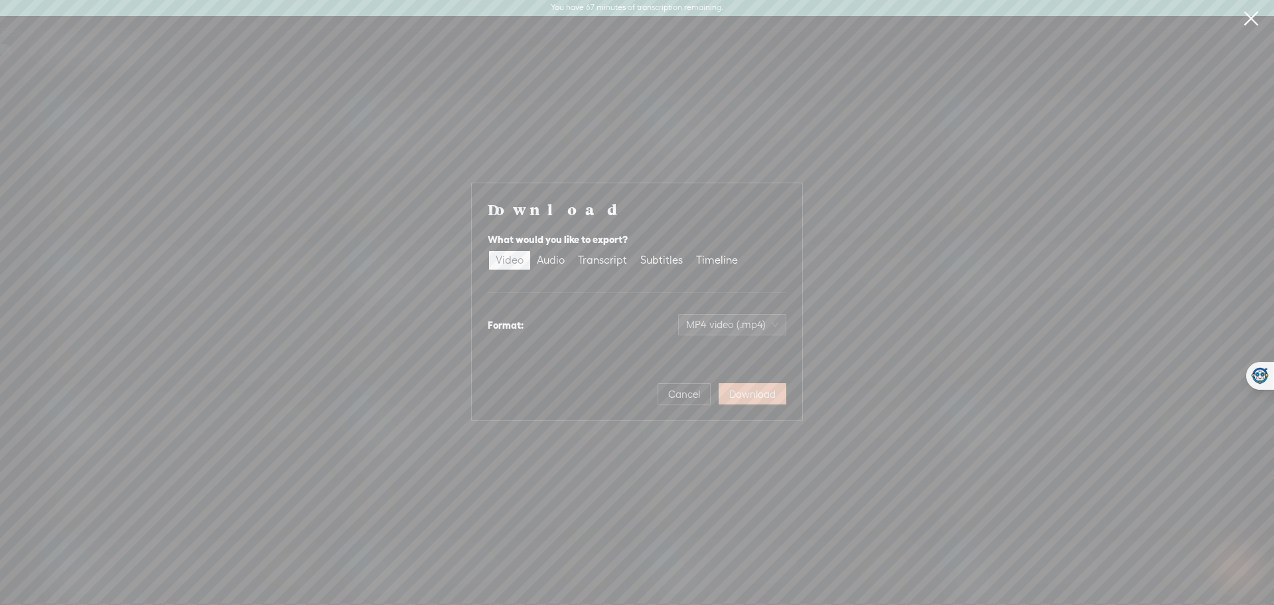
click at [772, 393] on span "Download" at bounding box center [752, 394] width 46 height 13
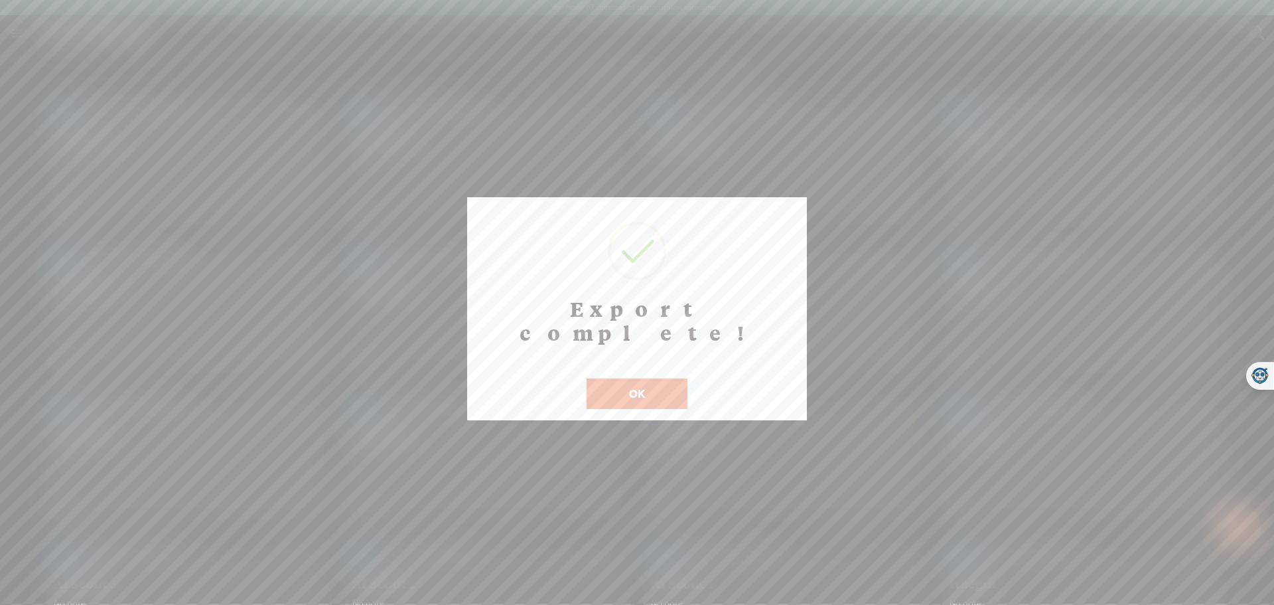
click at [662, 378] on button "OK" at bounding box center [637, 393] width 101 height 31
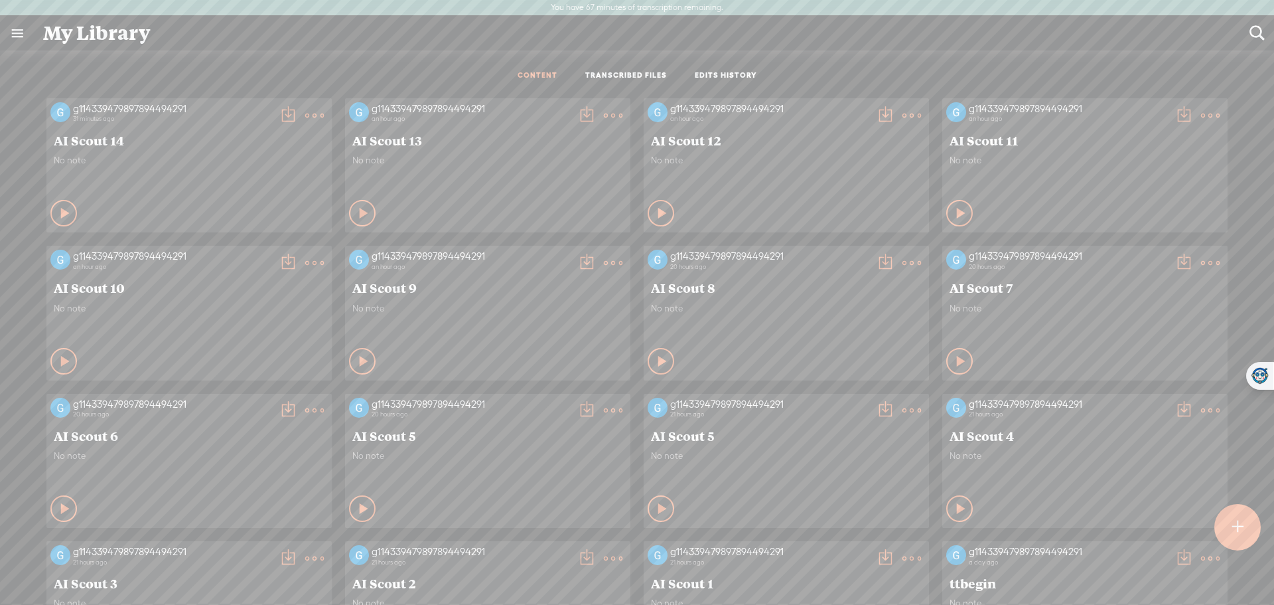
click at [279, 110] on t at bounding box center [288, 115] width 19 height 19
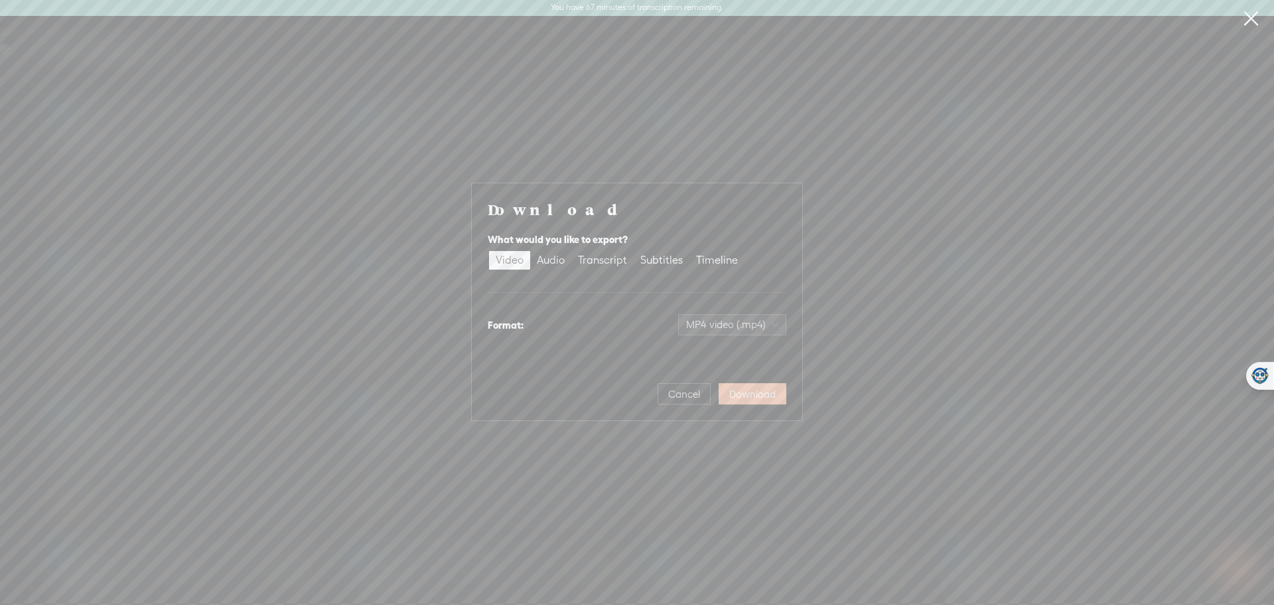
click at [768, 396] on span "Download" at bounding box center [752, 394] width 46 height 13
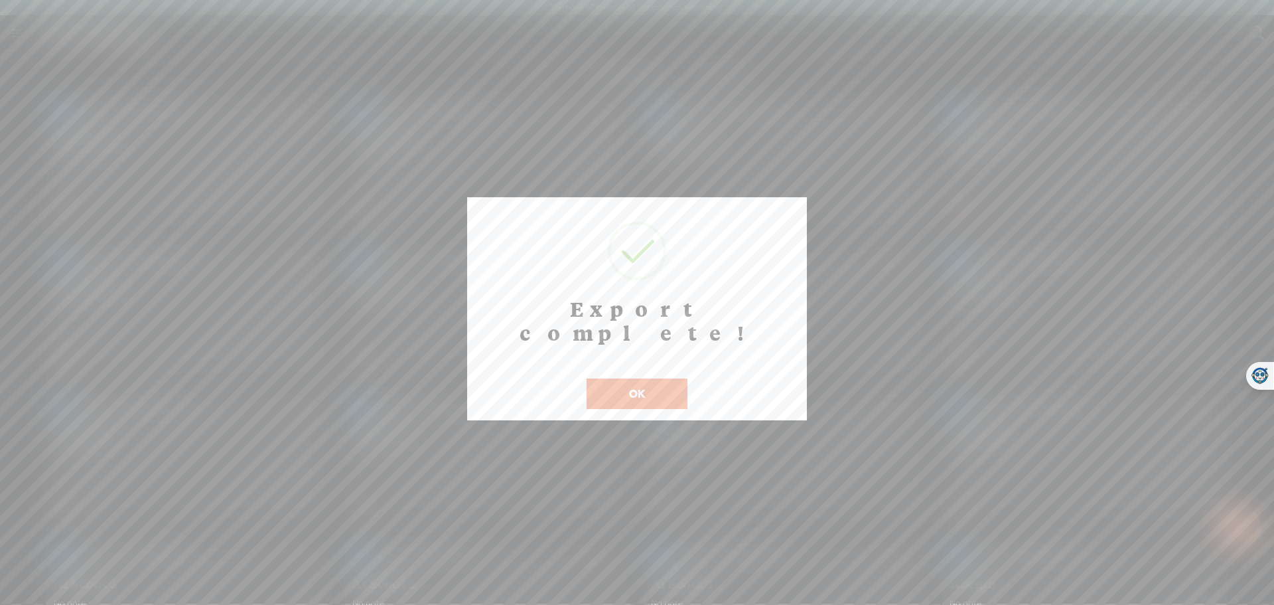
click at [676, 378] on button "OK" at bounding box center [637, 393] width 101 height 31
